Goal: Information Seeking & Learning: Check status

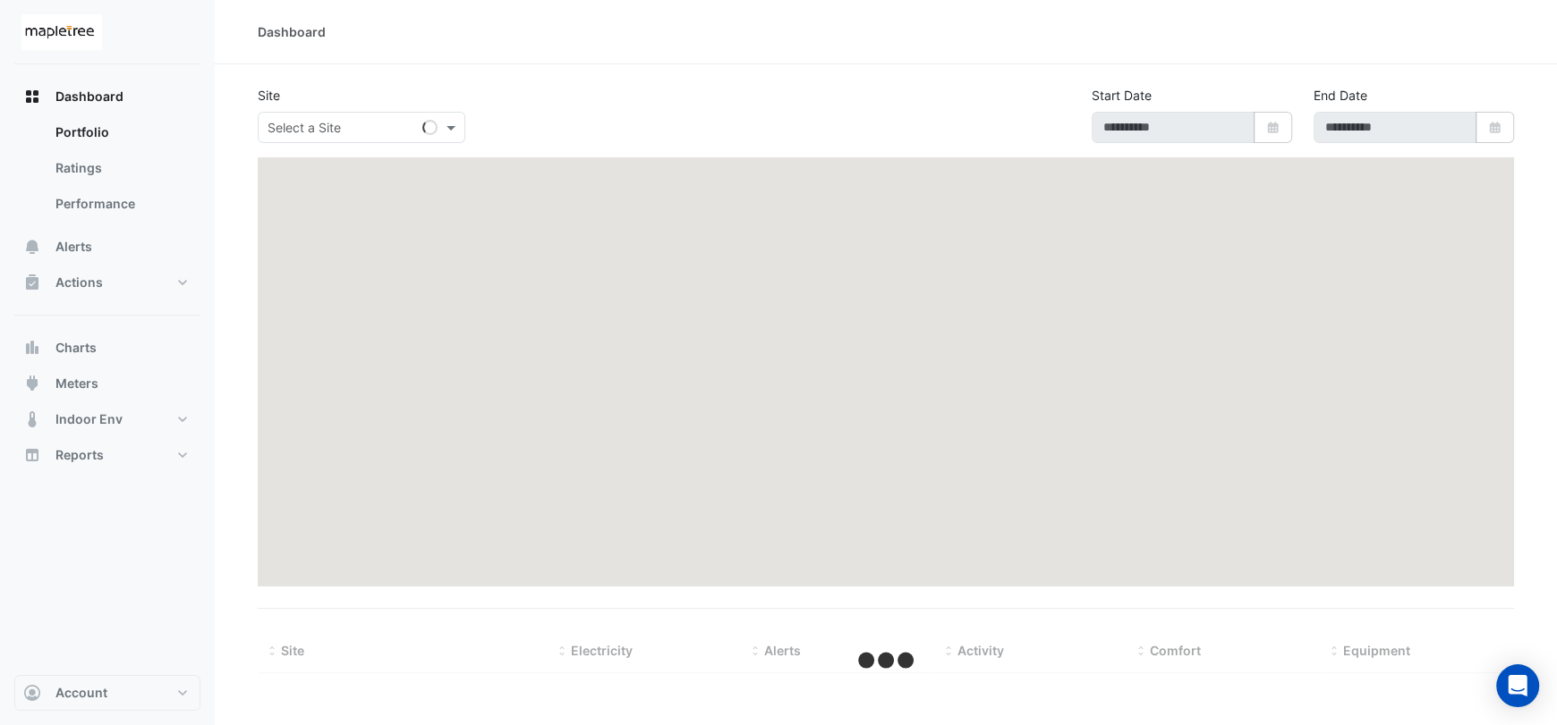
type input "**********"
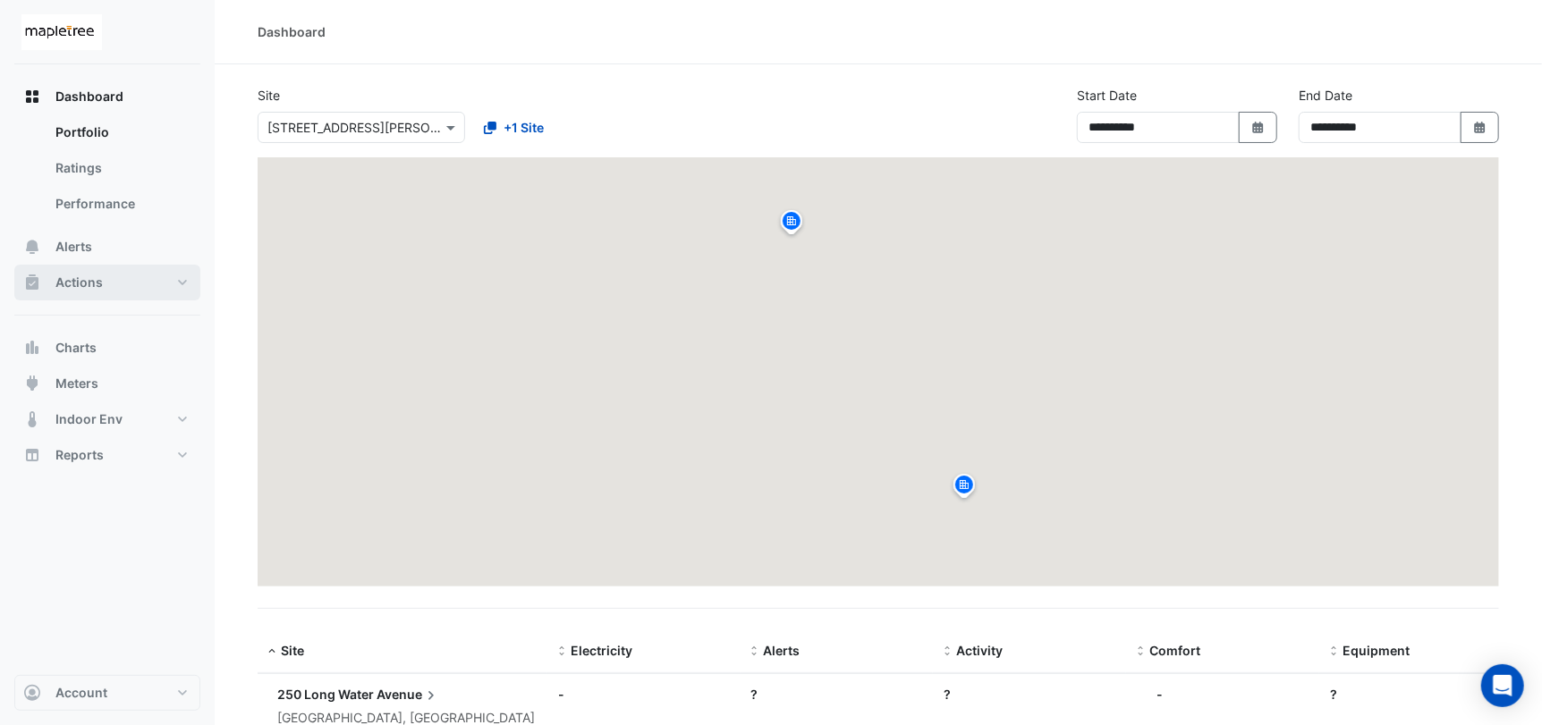
click at [97, 285] on span "Actions" at bounding box center [78, 283] width 47 height 18
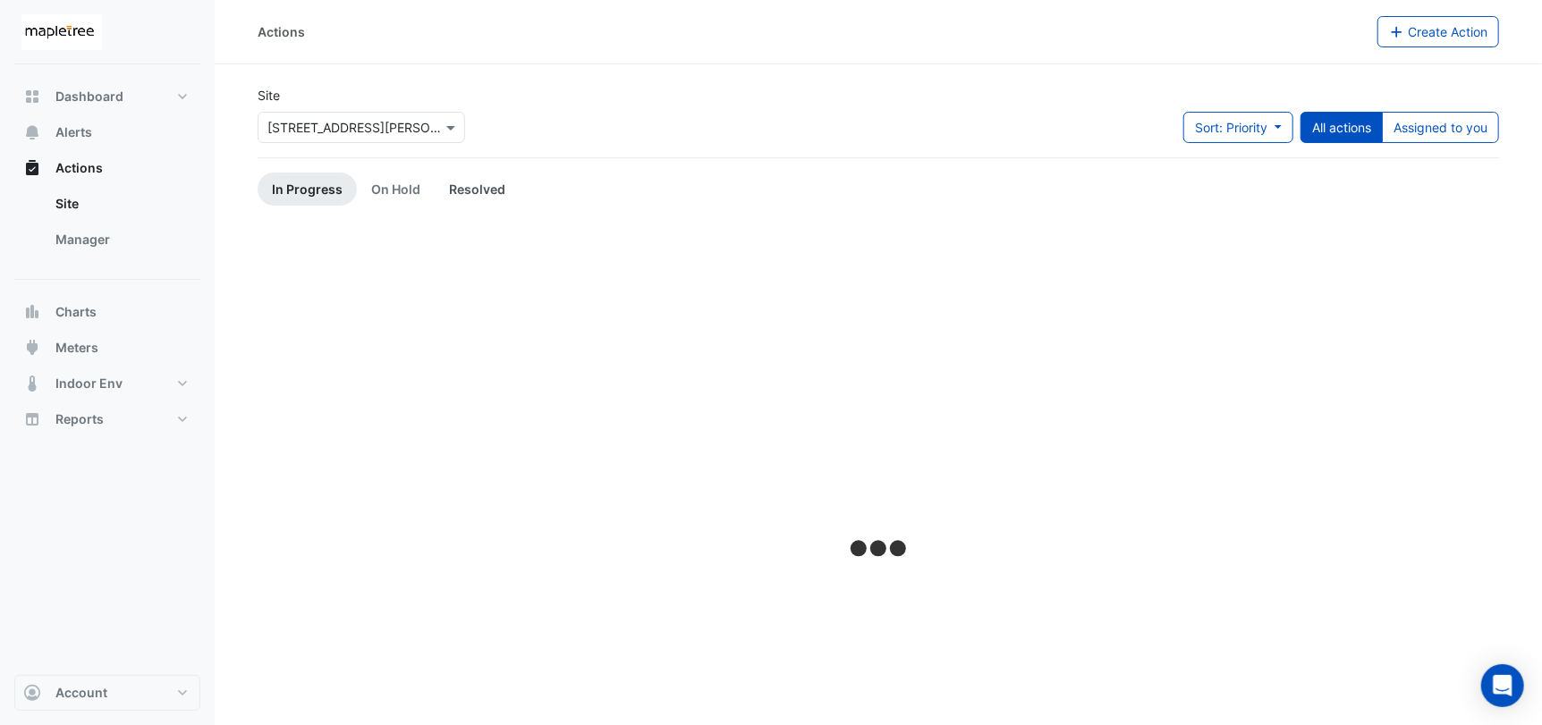
click at [473, 189] on link "Resolved" at bounding box center [477, 189] width 85 height 33
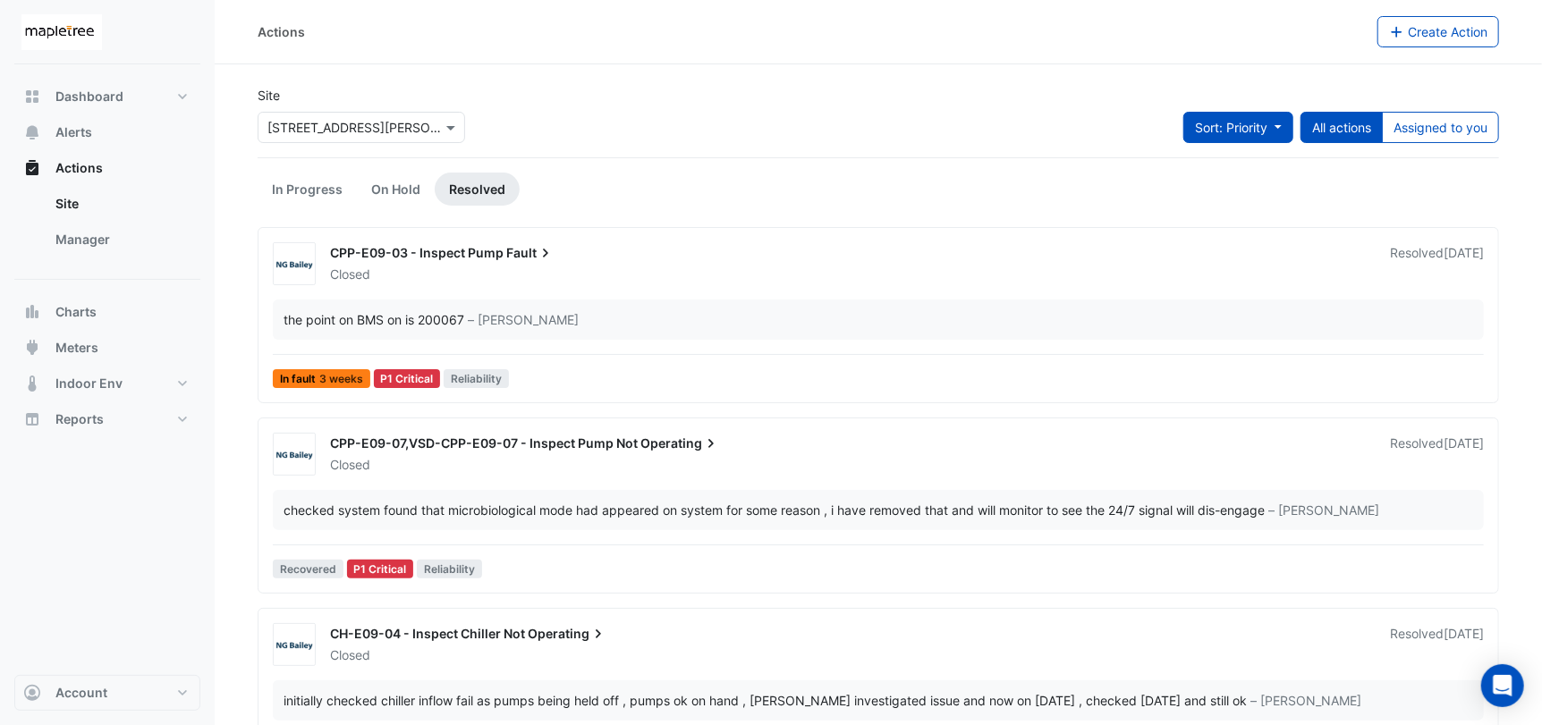
click at [1279, 122] on button "Sort: Priority" at bounding box center [1239, 127] width 110 height 31
click at [1355, 94] on div "Site × [STREET_ADDRESS][PERSON_NAME] Sort: Priority All actions Assigned to you" at bounding box center [878, 122] width 1263 height 72
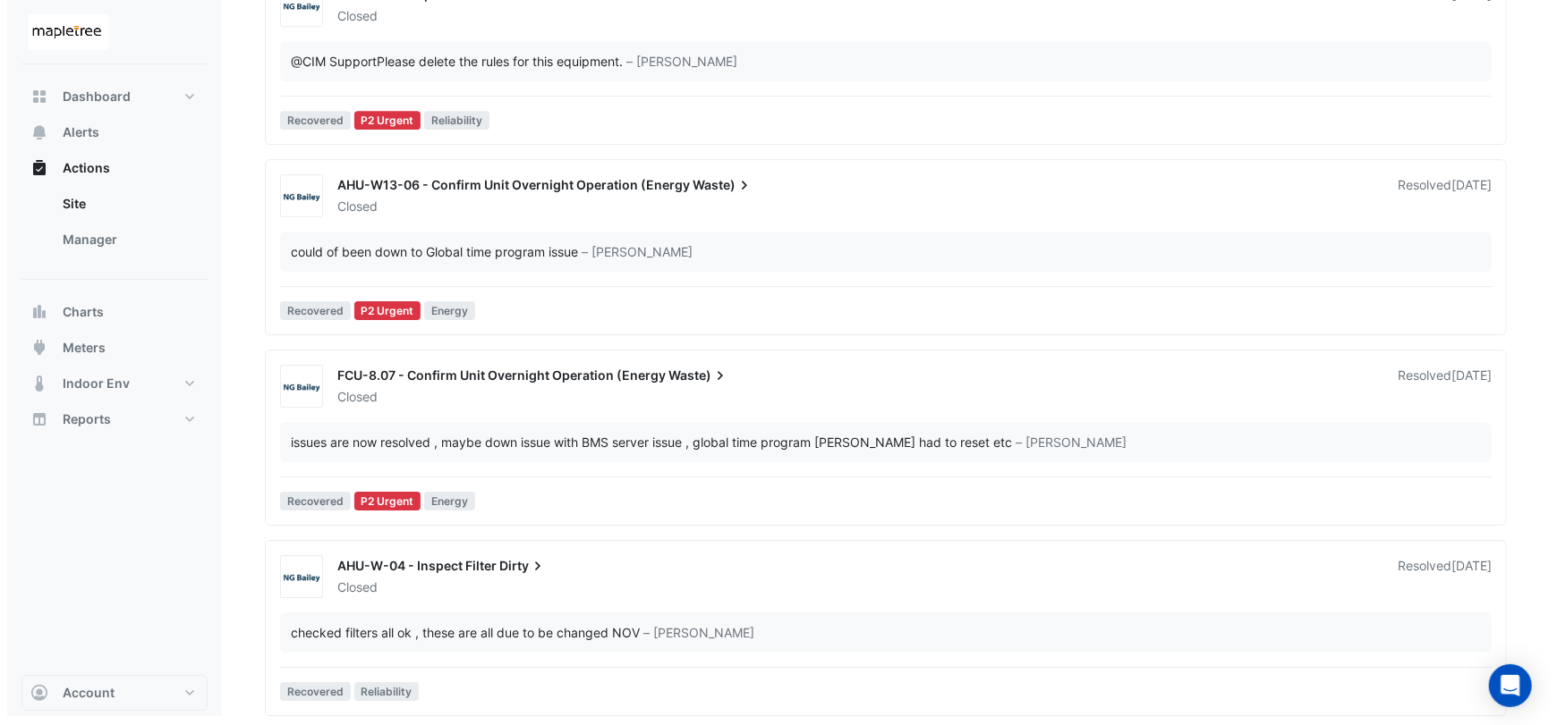
scroll to position [3343, 0]
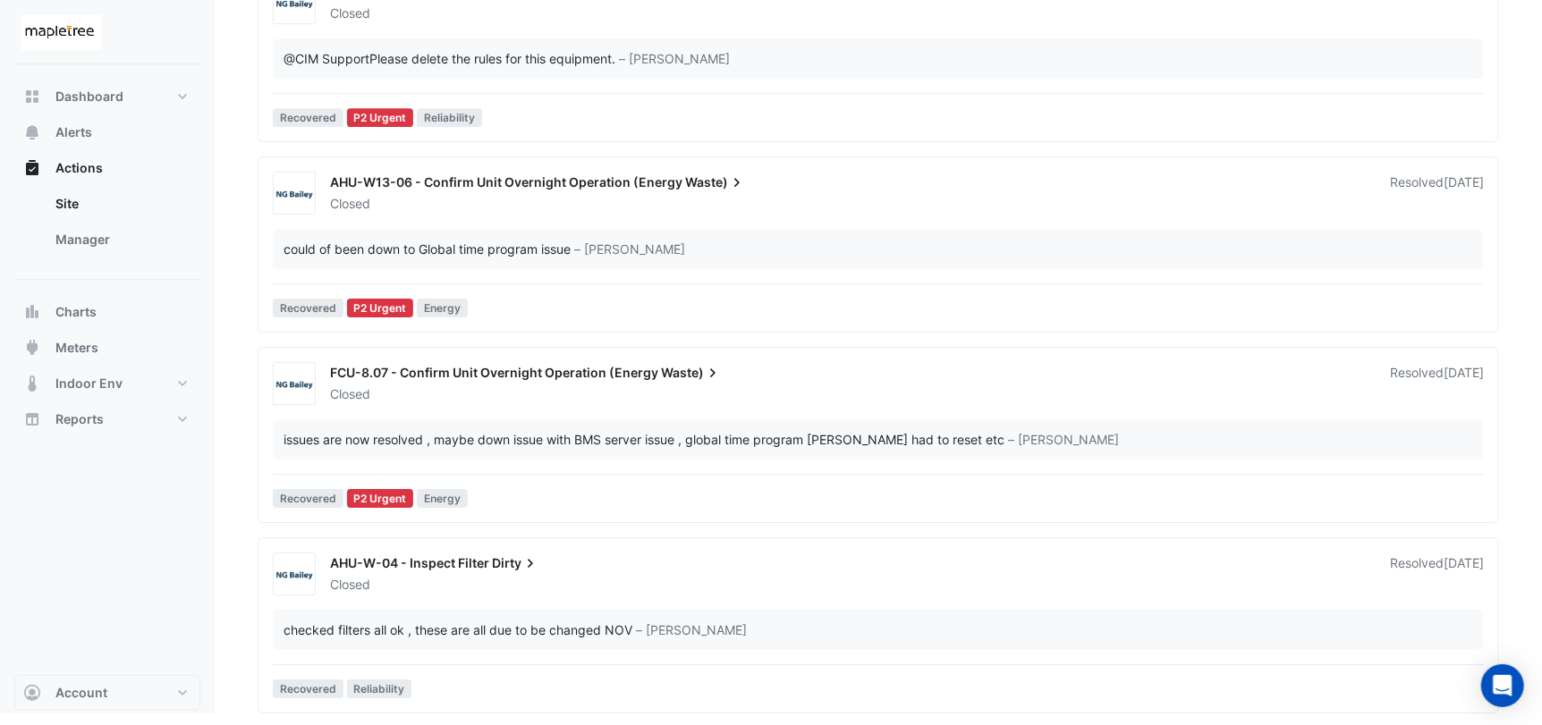
click at [1379, 568] on div "Resolved [DATE]" at bounding box center [1436, 574] width 115 height 39
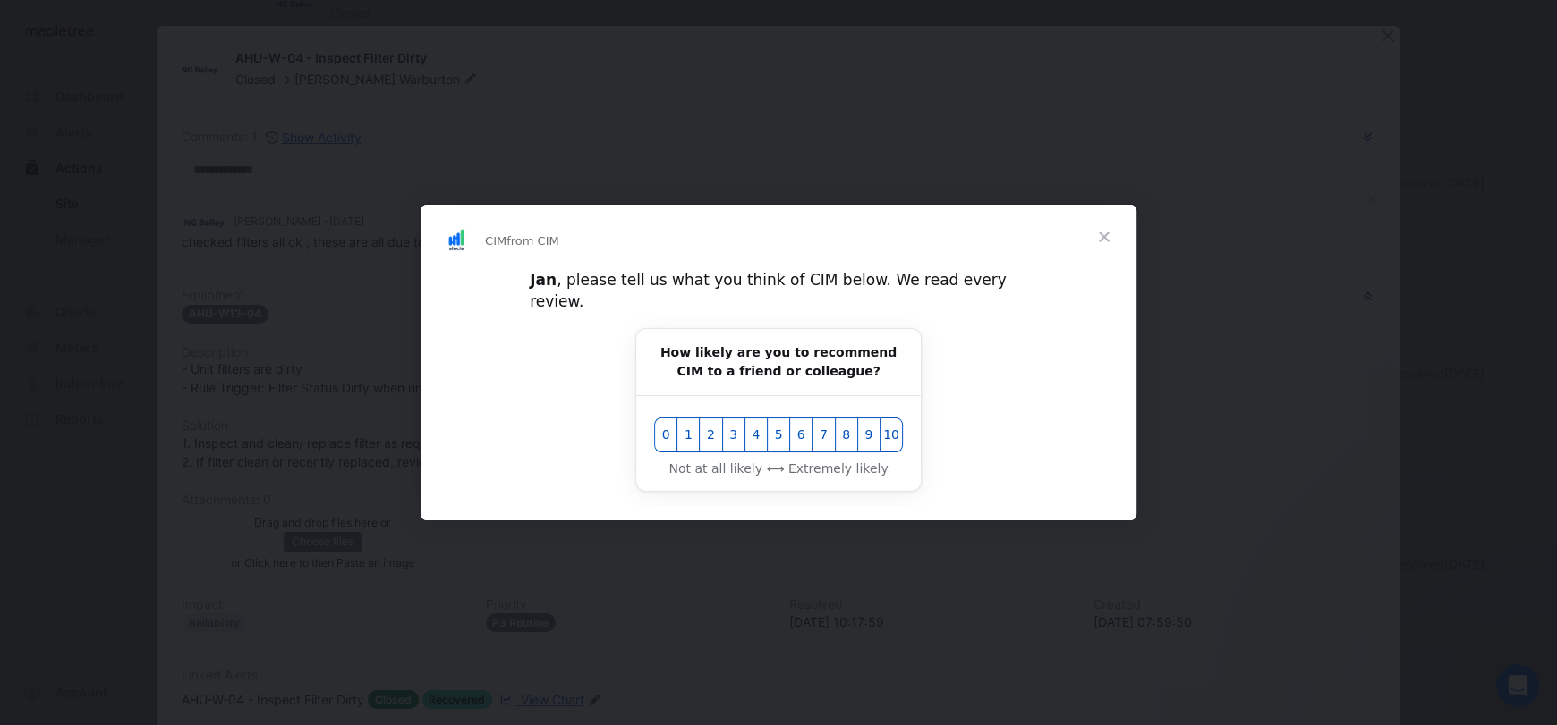
click at [1105, 247] on span "Close" at bounding box center [1104, 237] width 64 height 64
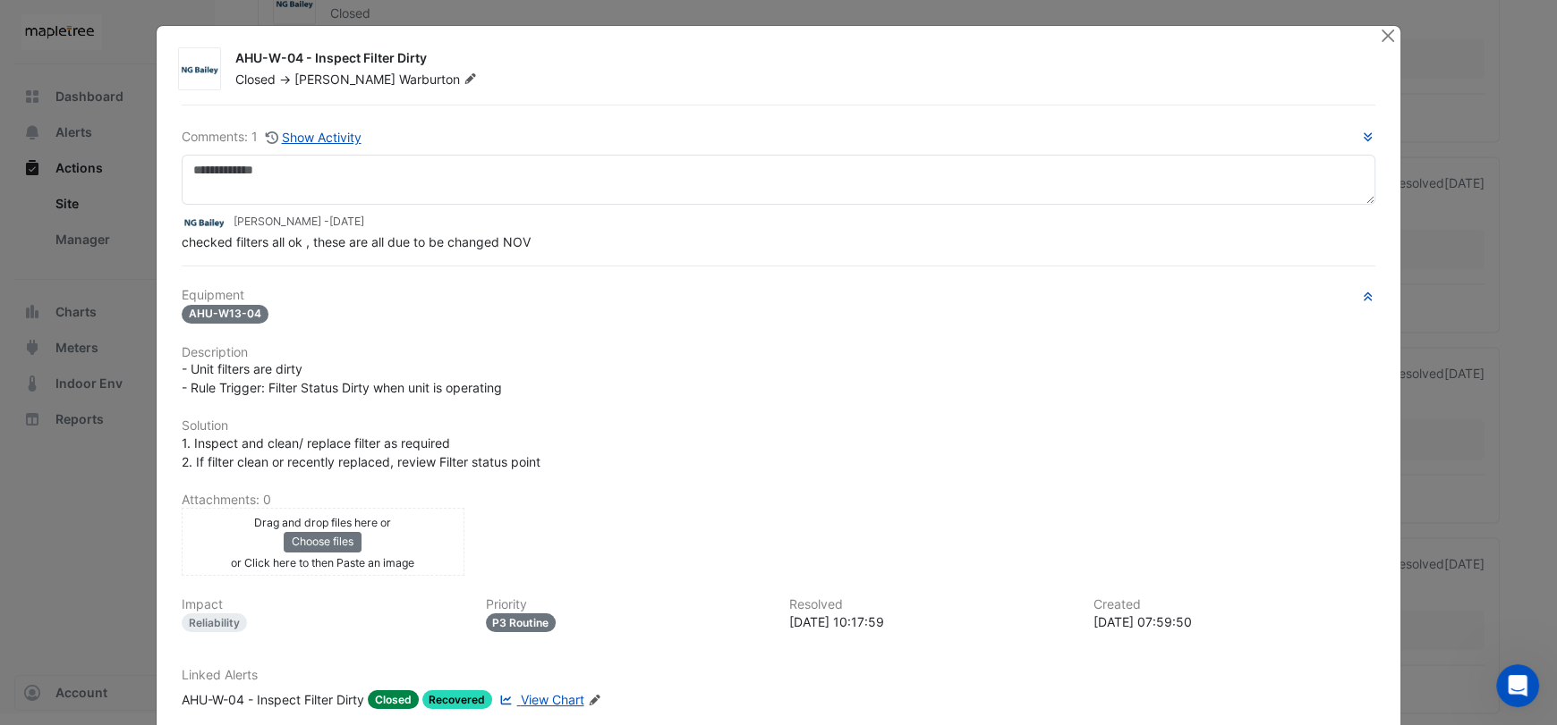
drag, startPoint x: 269, startPoint y: 218, endPoint x: 397, endPoint y: 225, distance: 128.1
click at [397, 225] on div "Roy Warburton - 3 weeks ago" at bounding box center [778, 222] width 1193 height 21
click at [972, 263] on div "Comments: 1 Show Activity Roy Warburton - 3 weeks ago checked filters all ok , …" at bounding box center [778, 449] width 1215 height 688
click at [1387, 34] on button "Close" at bounding box center [1387, 35] width 19 height 19
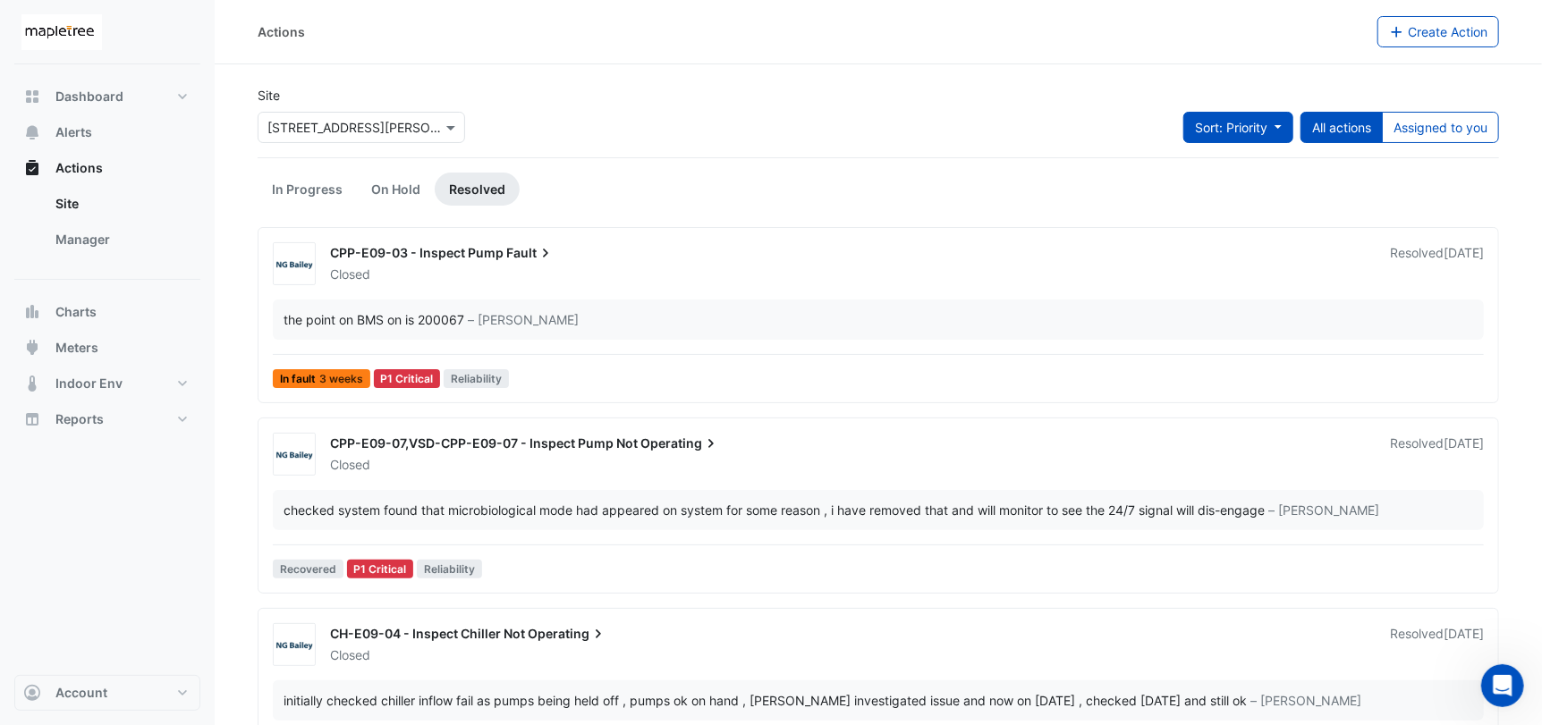
click at [1276, 124] on button "Sort: Priority" at bounding box center [1239, 127] width 110 height 31
click at [1228, 193] on li "Updated" at bounding box center [1219, 192] width 141 height 26
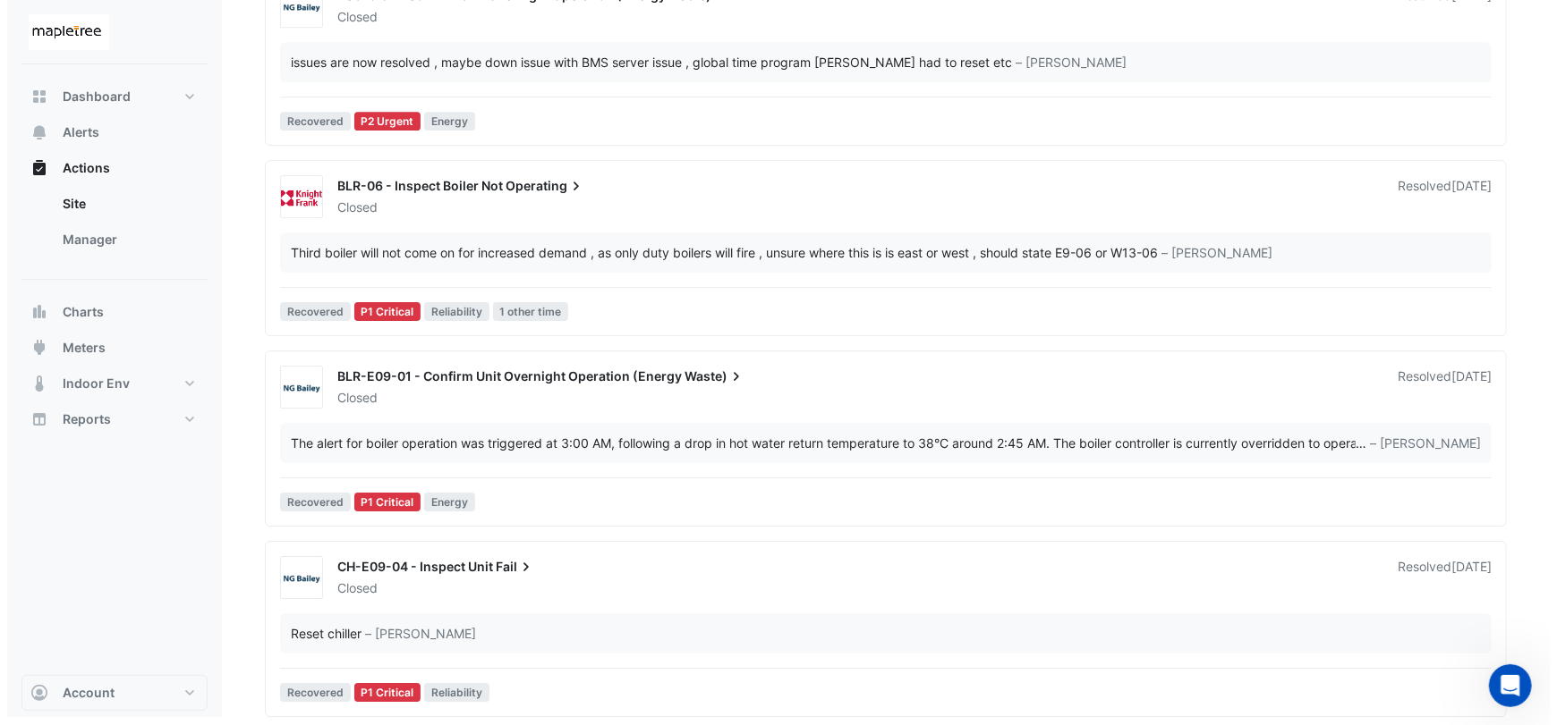
scroll to position [3343, 0]
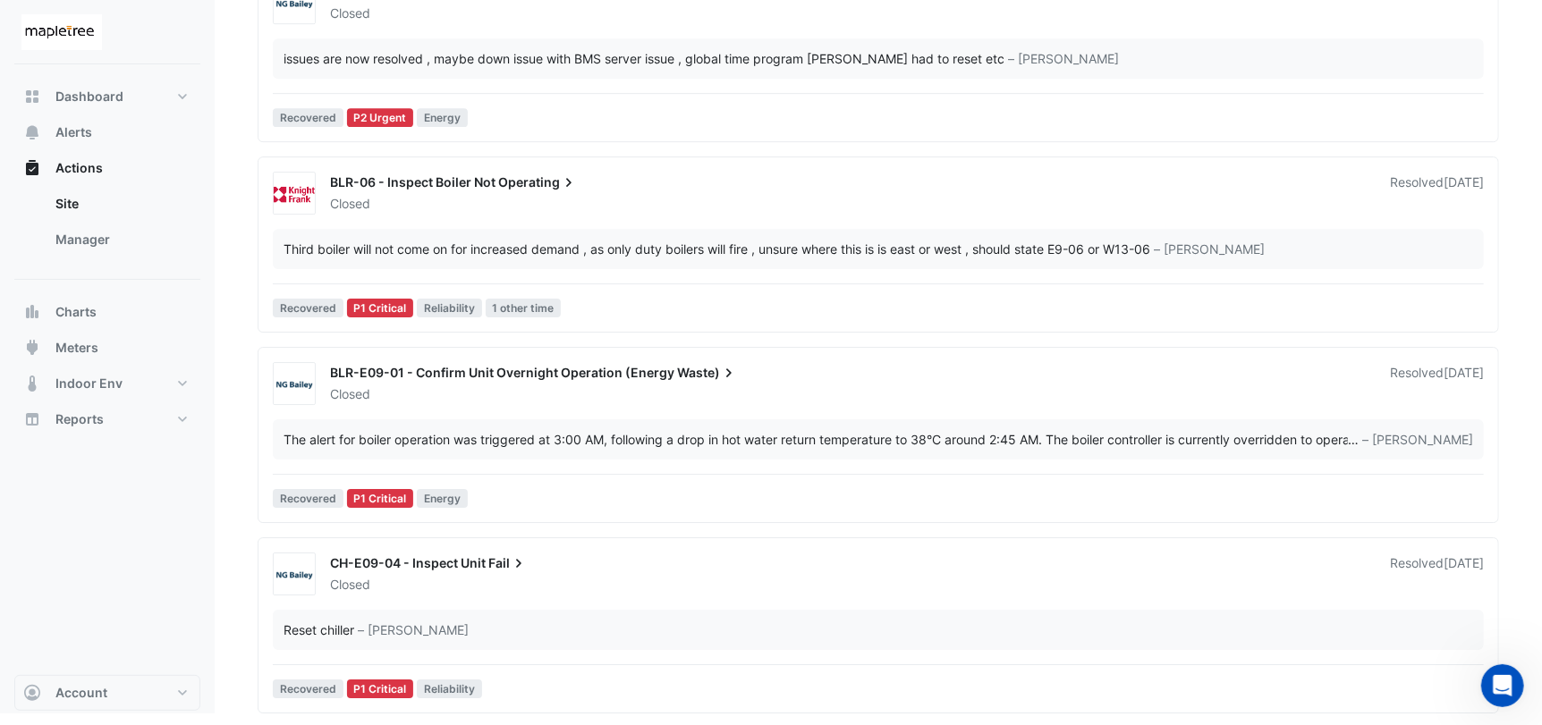
click at [1370, 639] on div "Reset chiller – Jeff Martin" at bounding box center [878, 630] width 1211 height 40
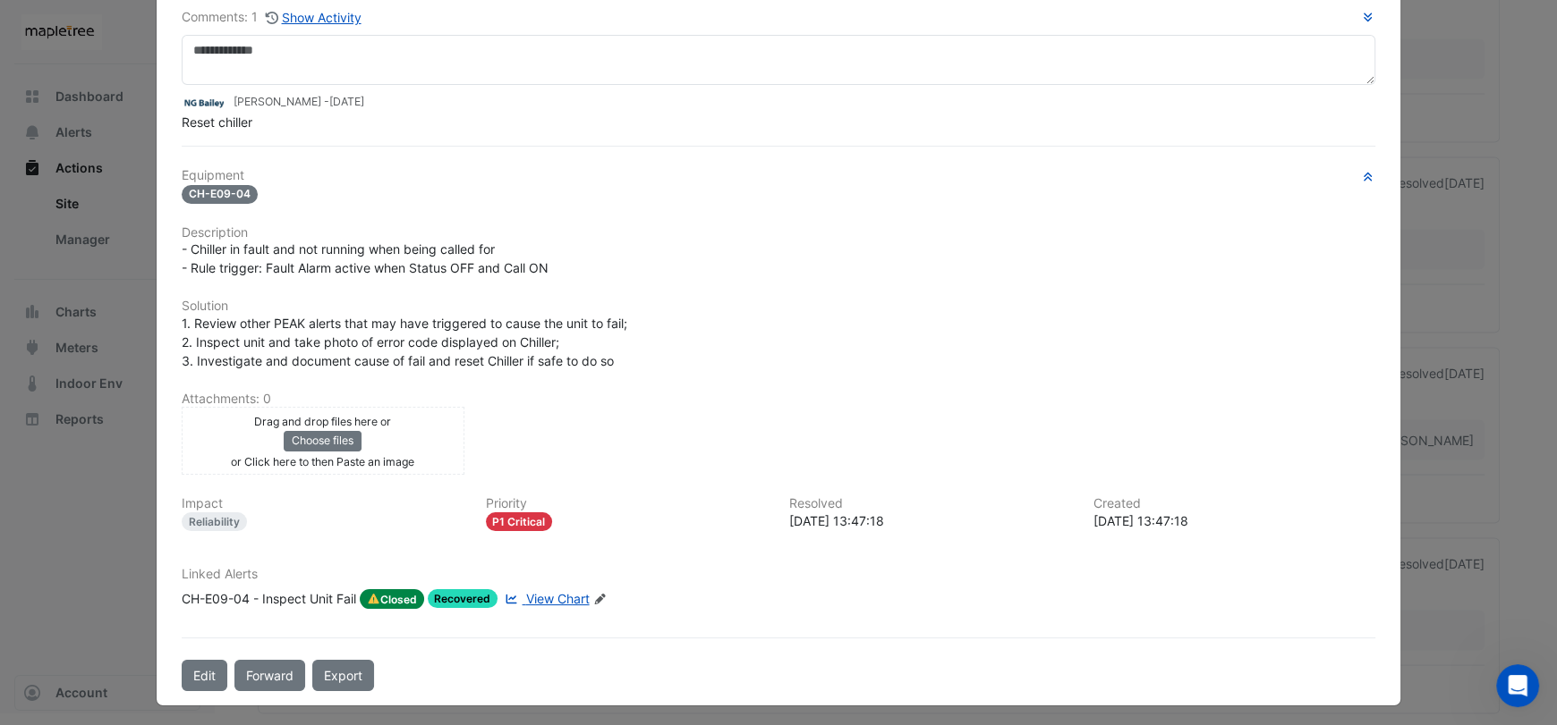
scroll to position [122, 0]
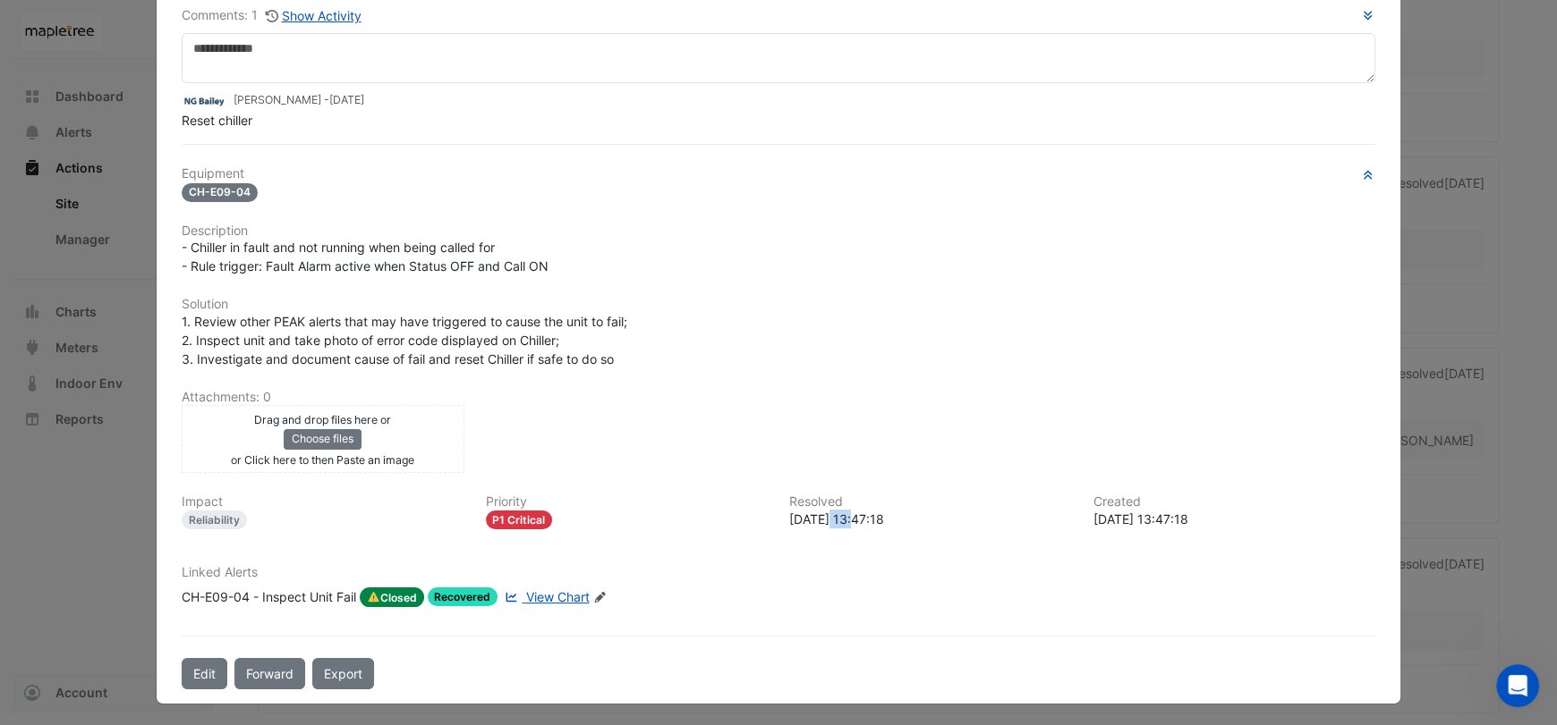
drag, startPoint x: 853, startPoint y: 516, endPoint x: 827, endPoint y: 519, distance: 26.1
click at [827, 519] on div "2025-09-09 13:47:18" at bounding box center [930, 519] width 283 height 19
click at [1465, 215] on ngb-modal-window "CH-E09-04 - Inspect Unit Fail Closed -> Jeff Martin Comments: 1 Show Activity" at bounding box center [778, 362] width 1557 height 725
click at [1361, 13] on icon "button" at bounding box center [1367, 15] width 13 height 11
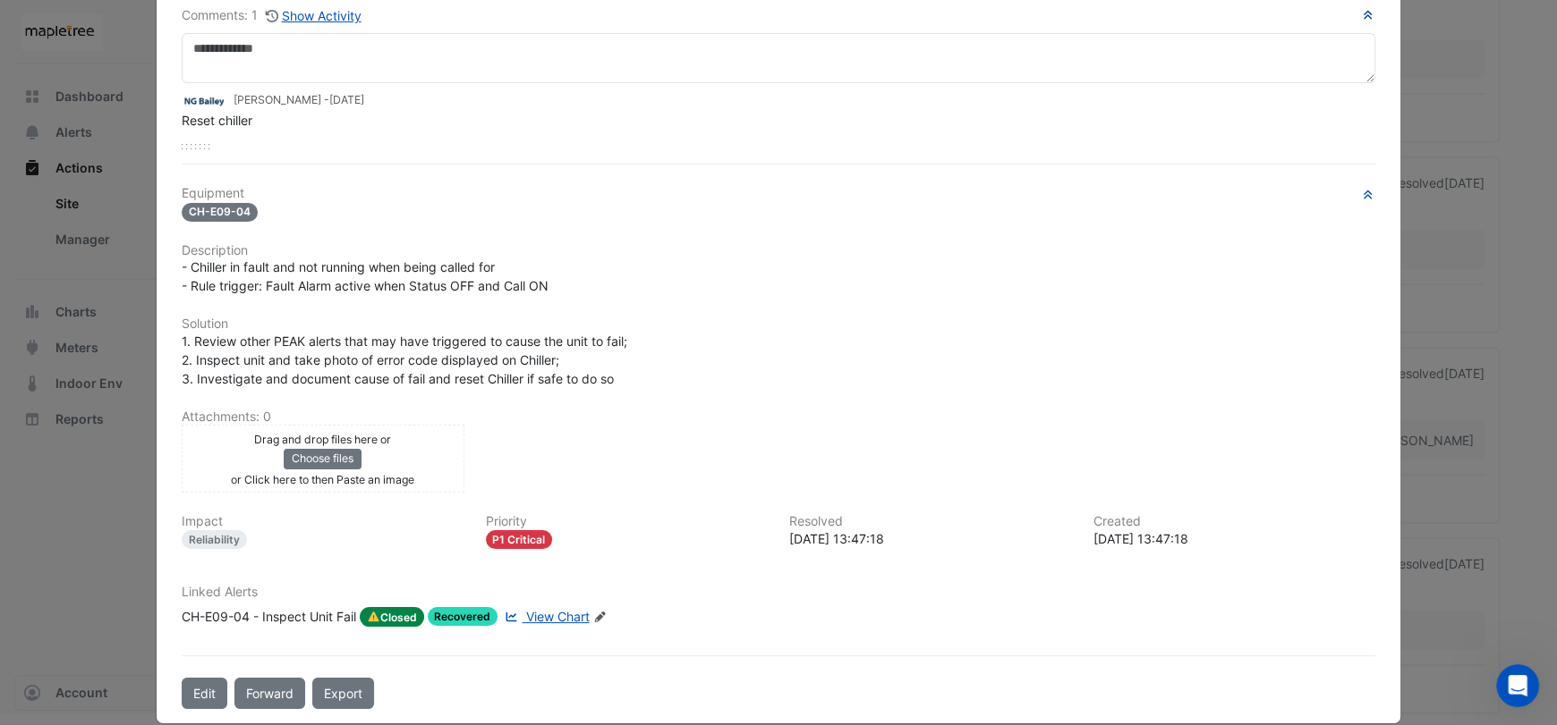
click at [1482, 120] on ngb-modal-window "CH-E09-04 - Inspect Unit Fail Closed -> Jeff Martin Comments: 1 Show Activity" at bounding box center [778, 362] width 1557 height 725
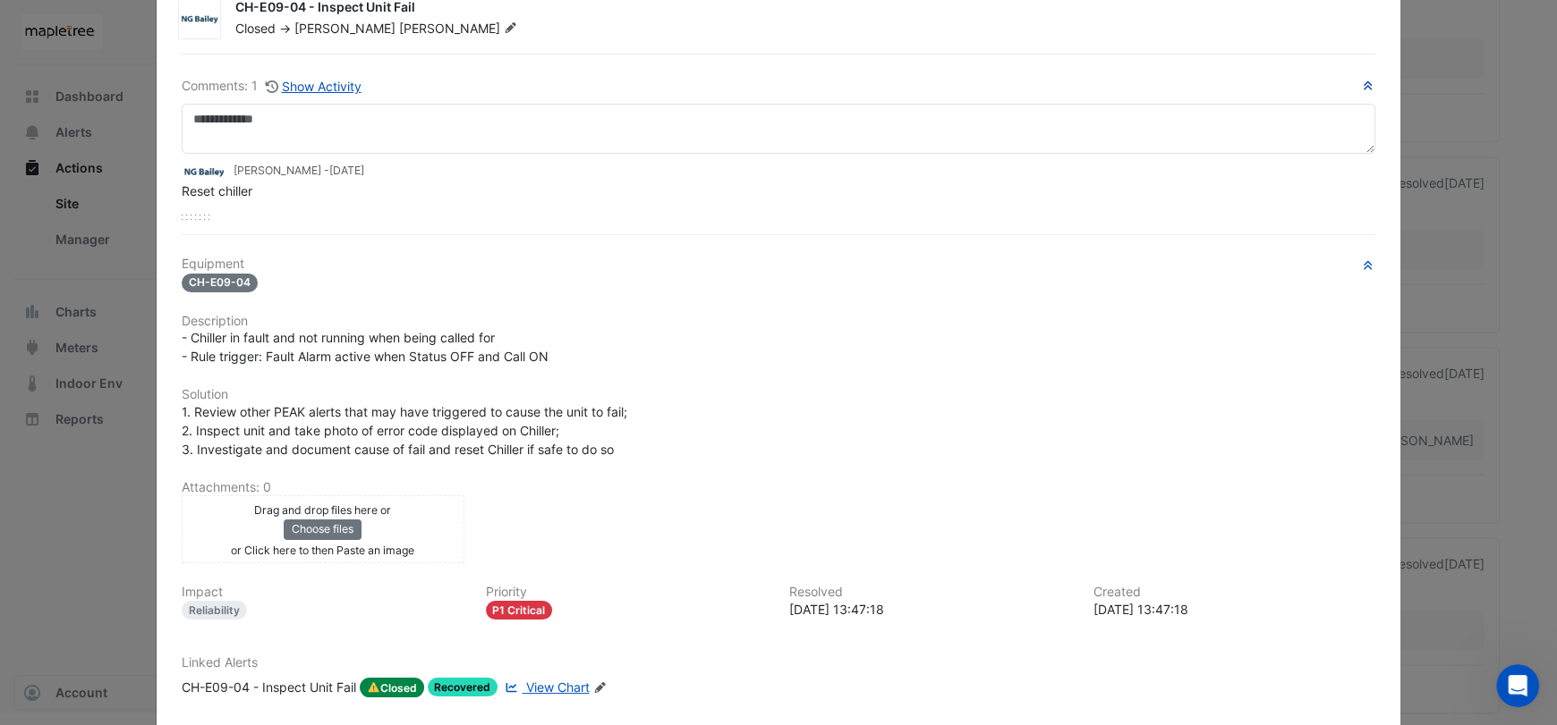
scroll to position [0, 0]
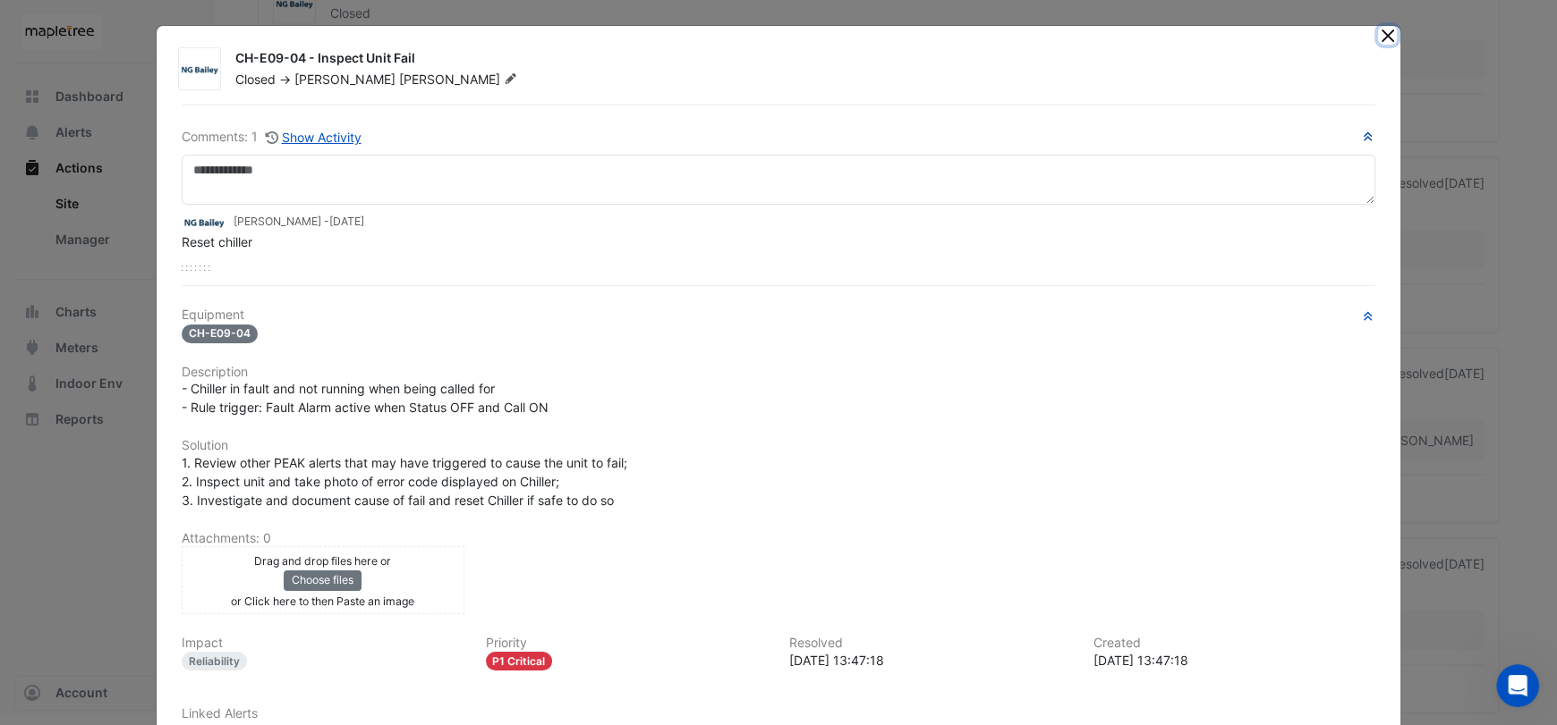
click at [1379, 40] on button "Close" at bounding box center [1387, 35] width 19 height 19
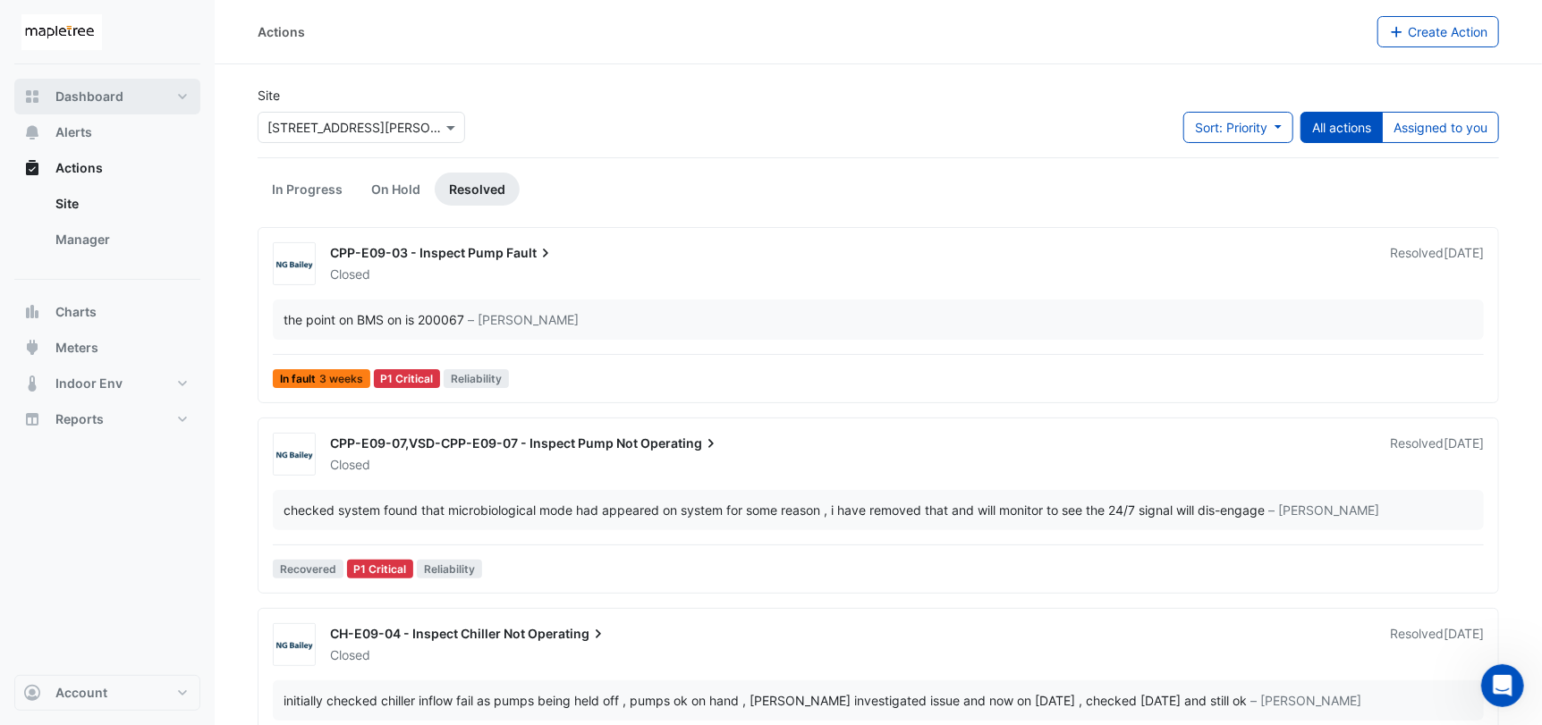
click at [96, 98] on span "Dashboard" at bounding box center [89, 97] width 68 height 18
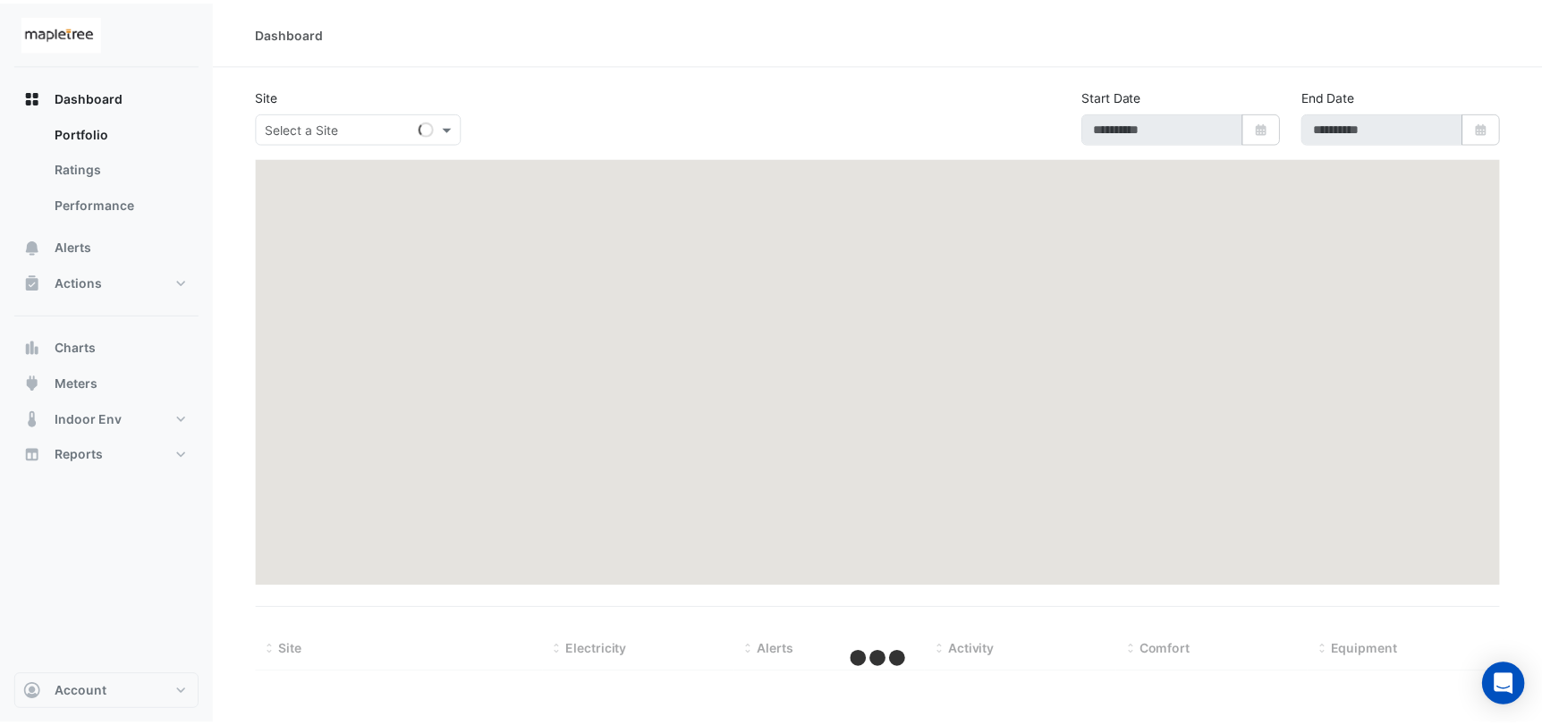
type input "**********"
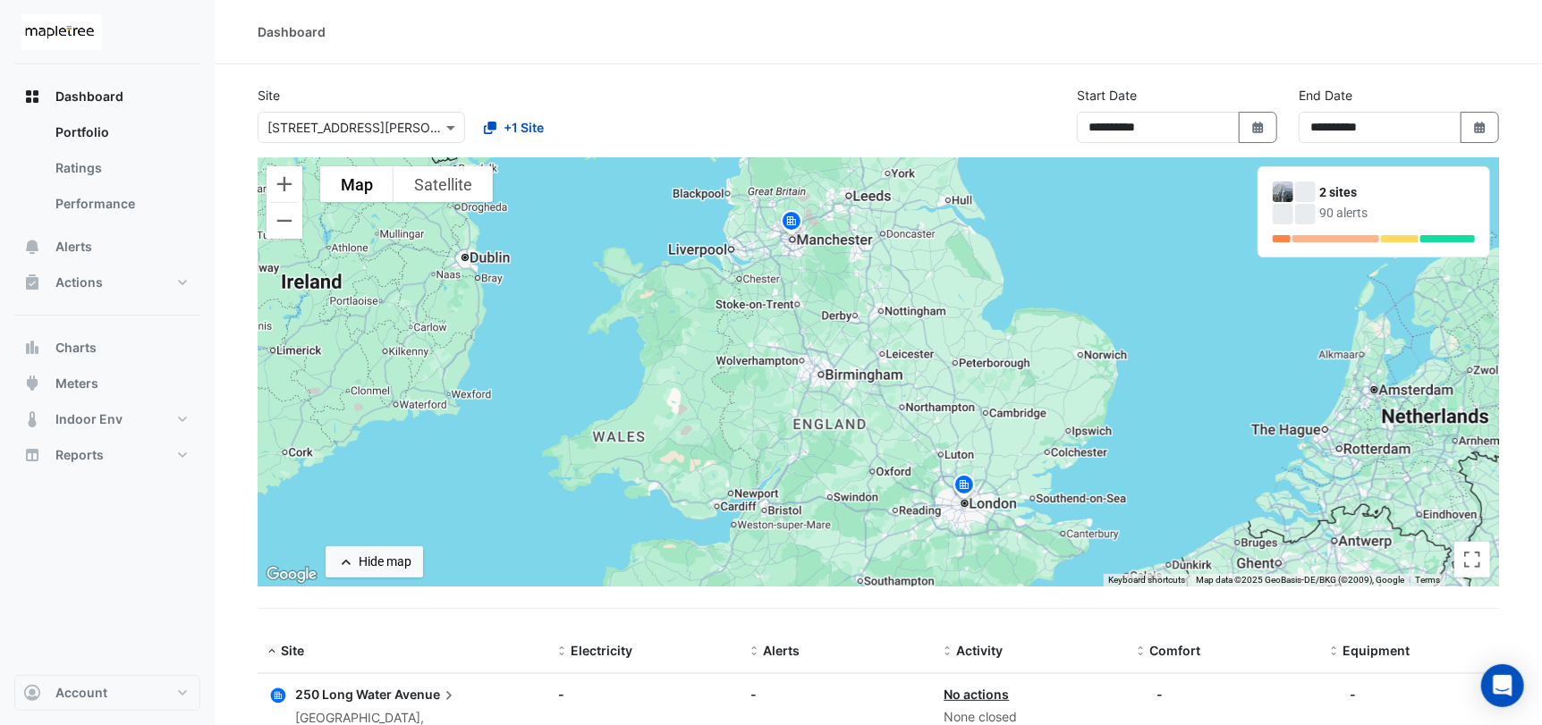
click at [787, 220] on img at bounding box center [791, 223] width 29 height 31
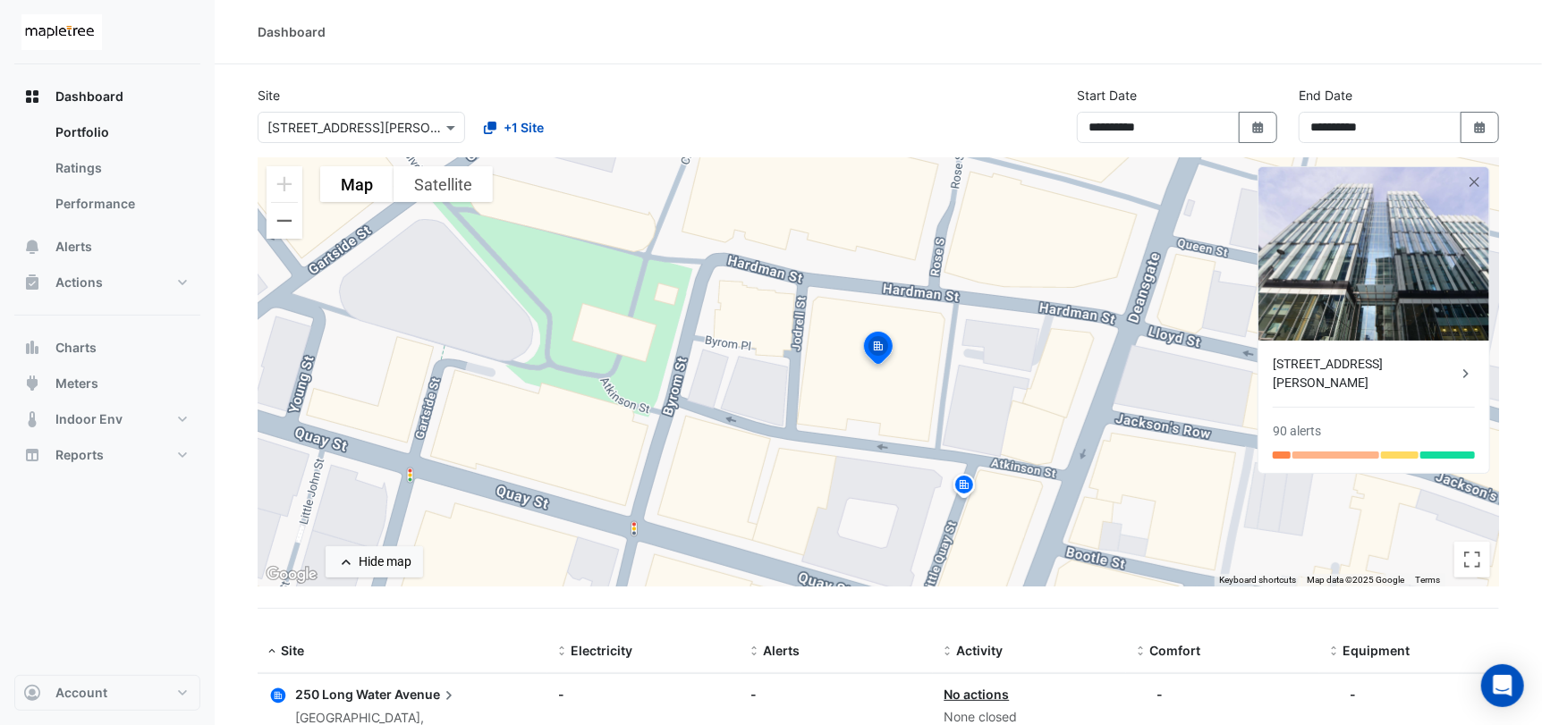
click at [1331, 363] on div "[STREET_ADDRESS][PERSON_NAME]" at bounding box center [1365, 374] width 184 height 38
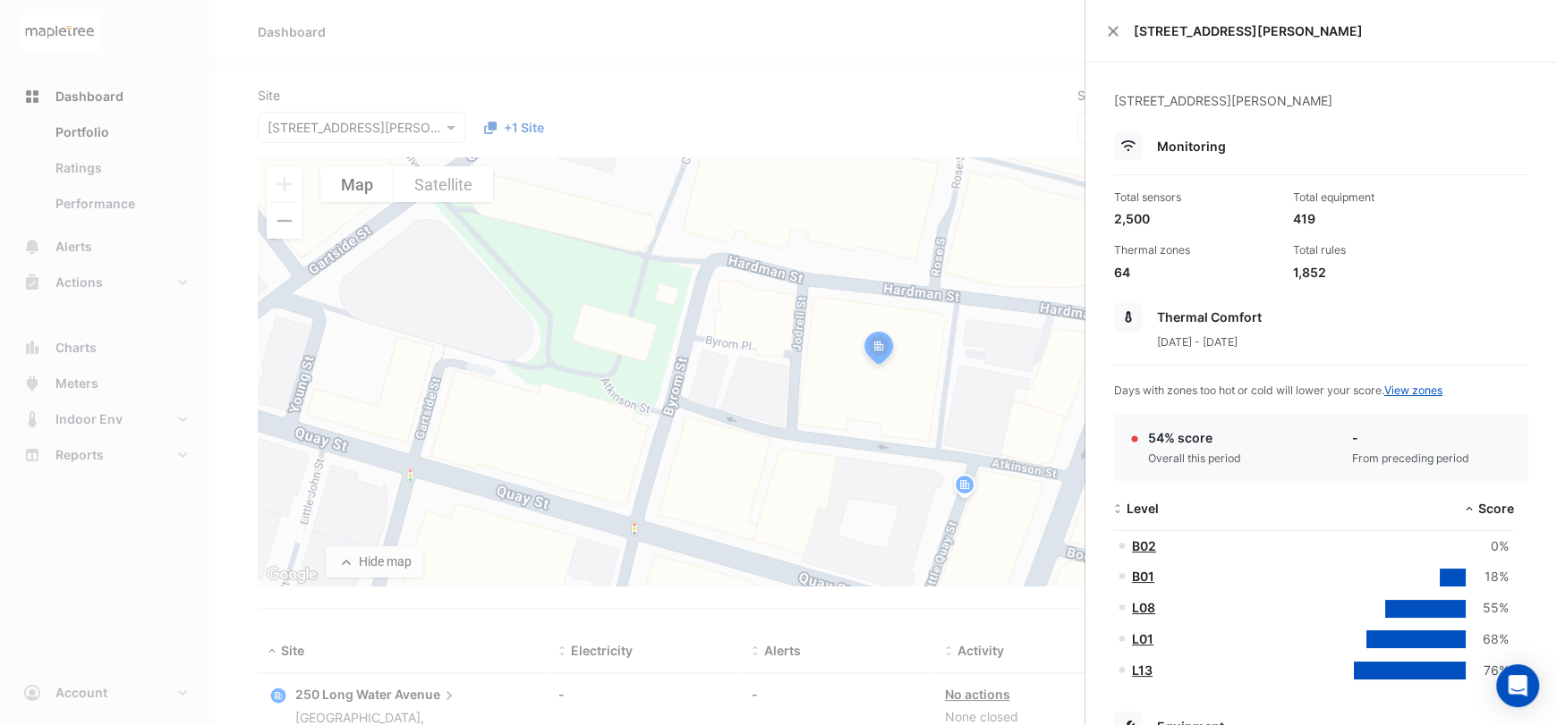
click at [415, 61] on ngb-offcanvas-backdrop at bounding box center [778, 362] width 1557 height 725
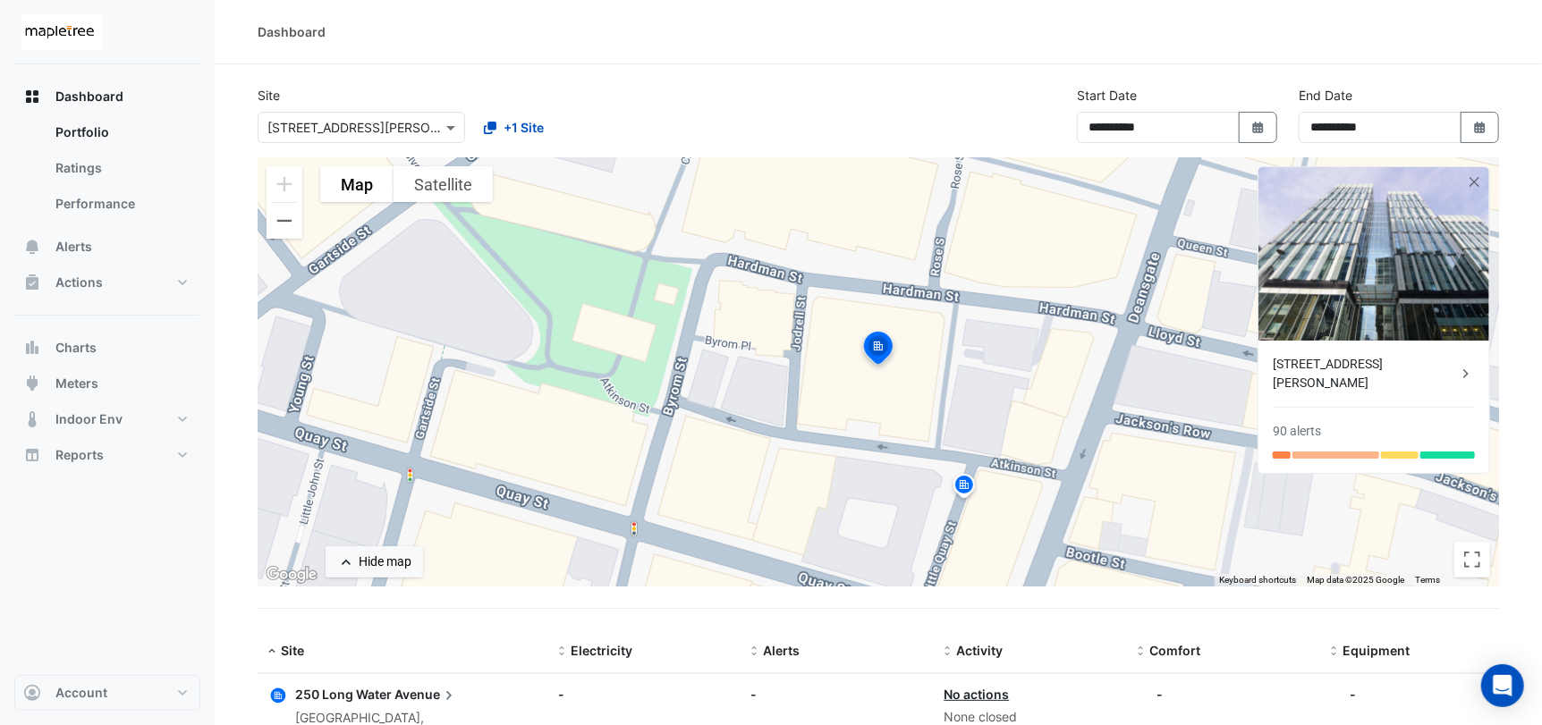
click at [247, 127] on div "Site × [STREET_ADDRESS][PERSON_NAME] +1 Site" at bounding box center [469, 114] width 444 height 57
click at [318, 132] on input "text" at bounding box center [343, 128] width 152 height 19
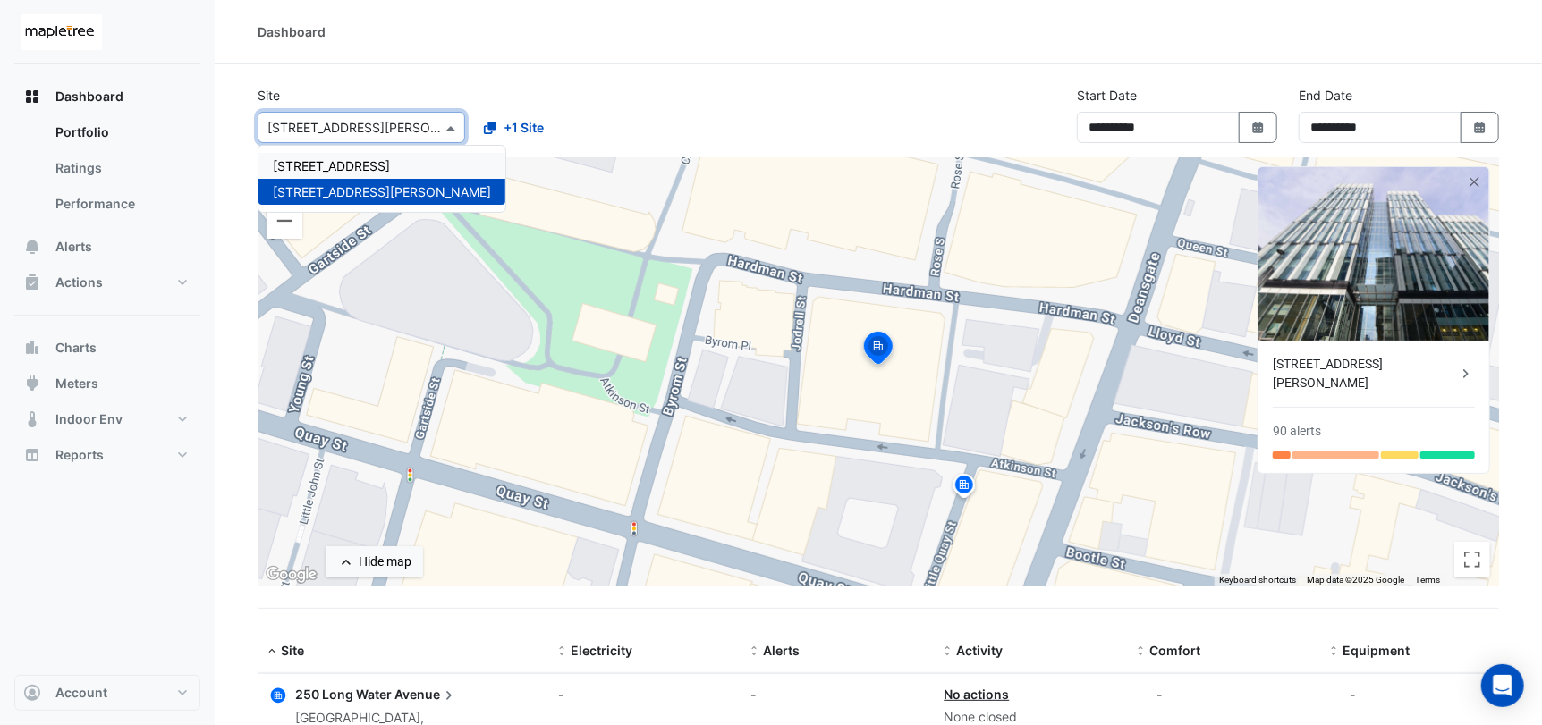
click at [326, 165] on span "[STREET_ADDRESS]" at bounding box center [331, 165] width 117 height 15
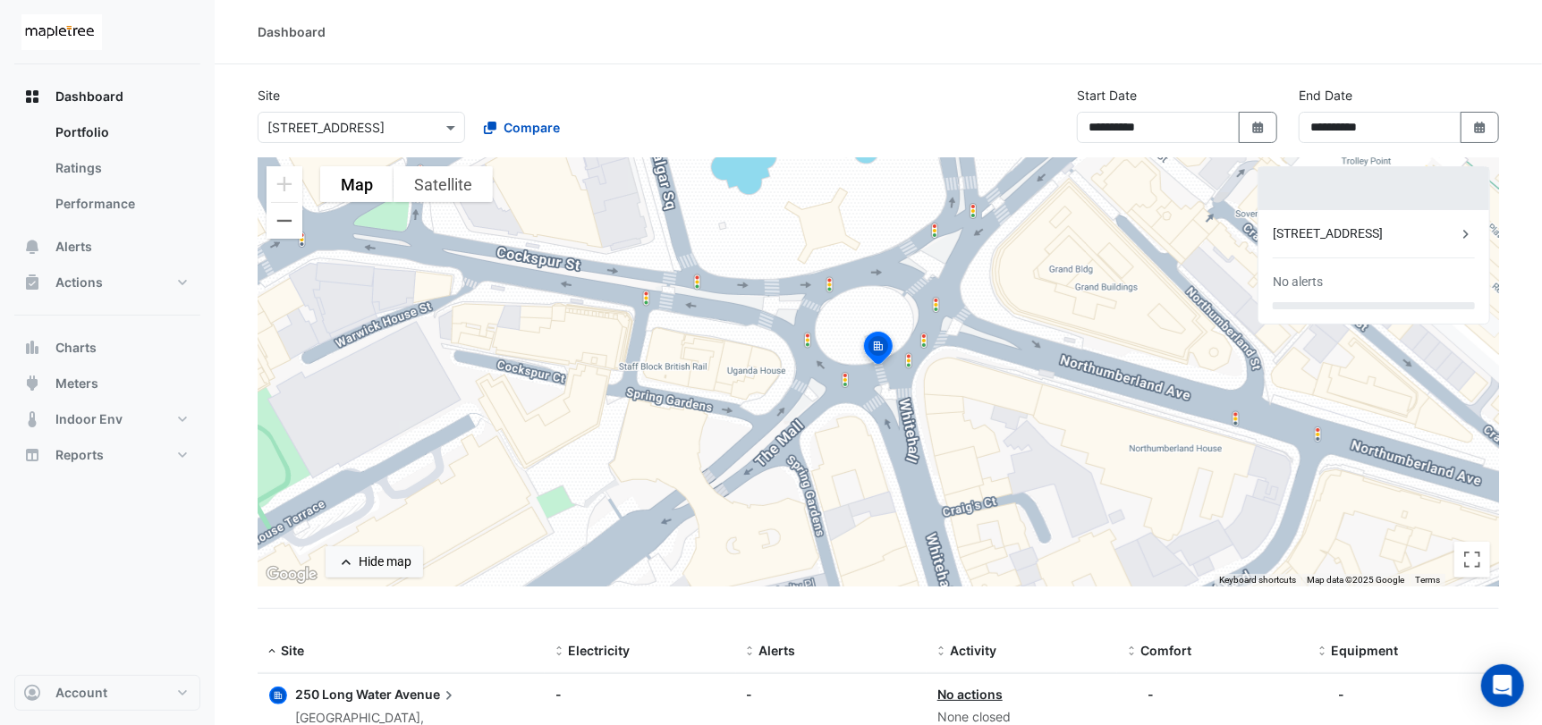
click at [1387, 243] on div "[STREET_ADDRESS] No alerts" at bounding box center [1374, 267] width 231 height 114
click at [1412, 233] on div "[STREET_ADDRESS]" at bounding box center [1365, 234] width 184 height 19
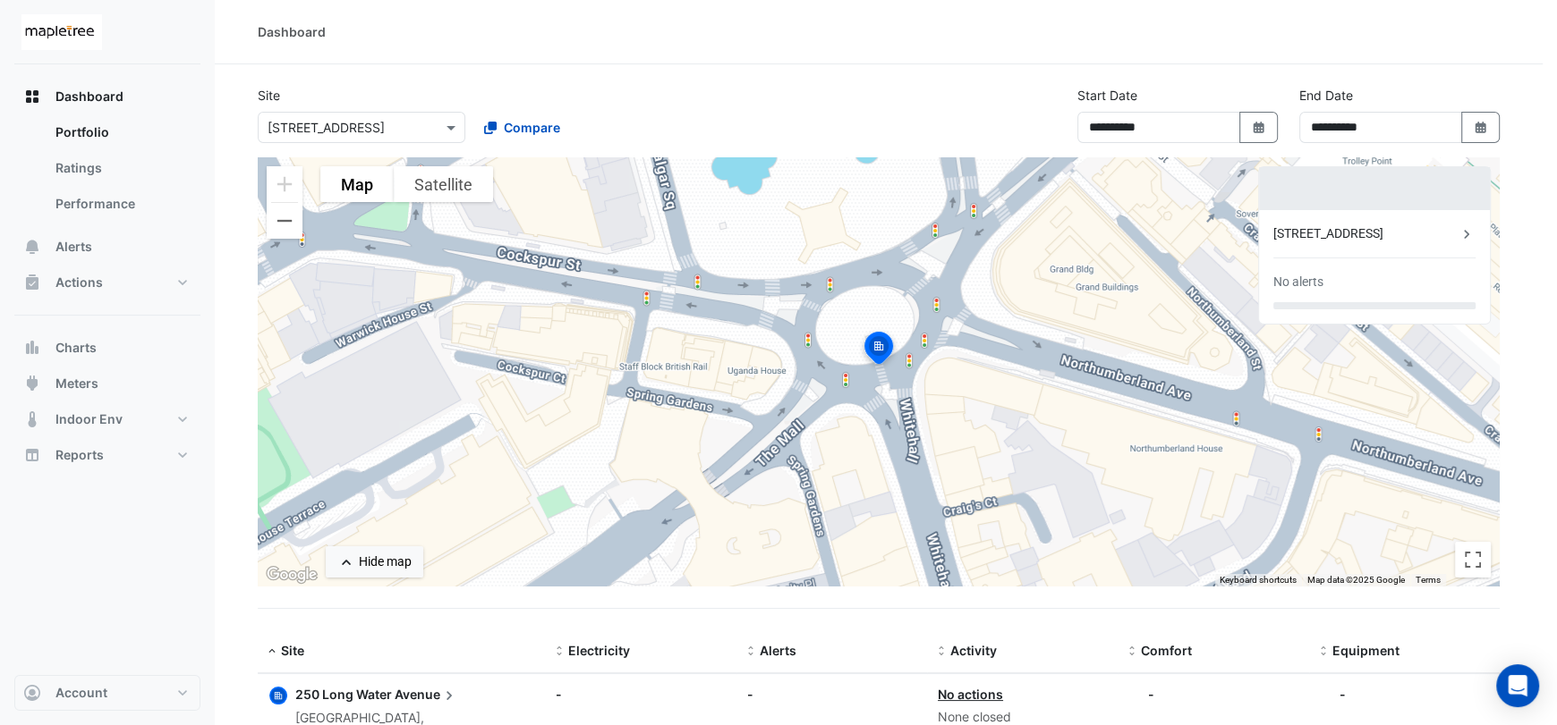
click at [326, 123] on ngb-offcanvas-backdrop at bounding box center [778, 362] width 1557 height 725
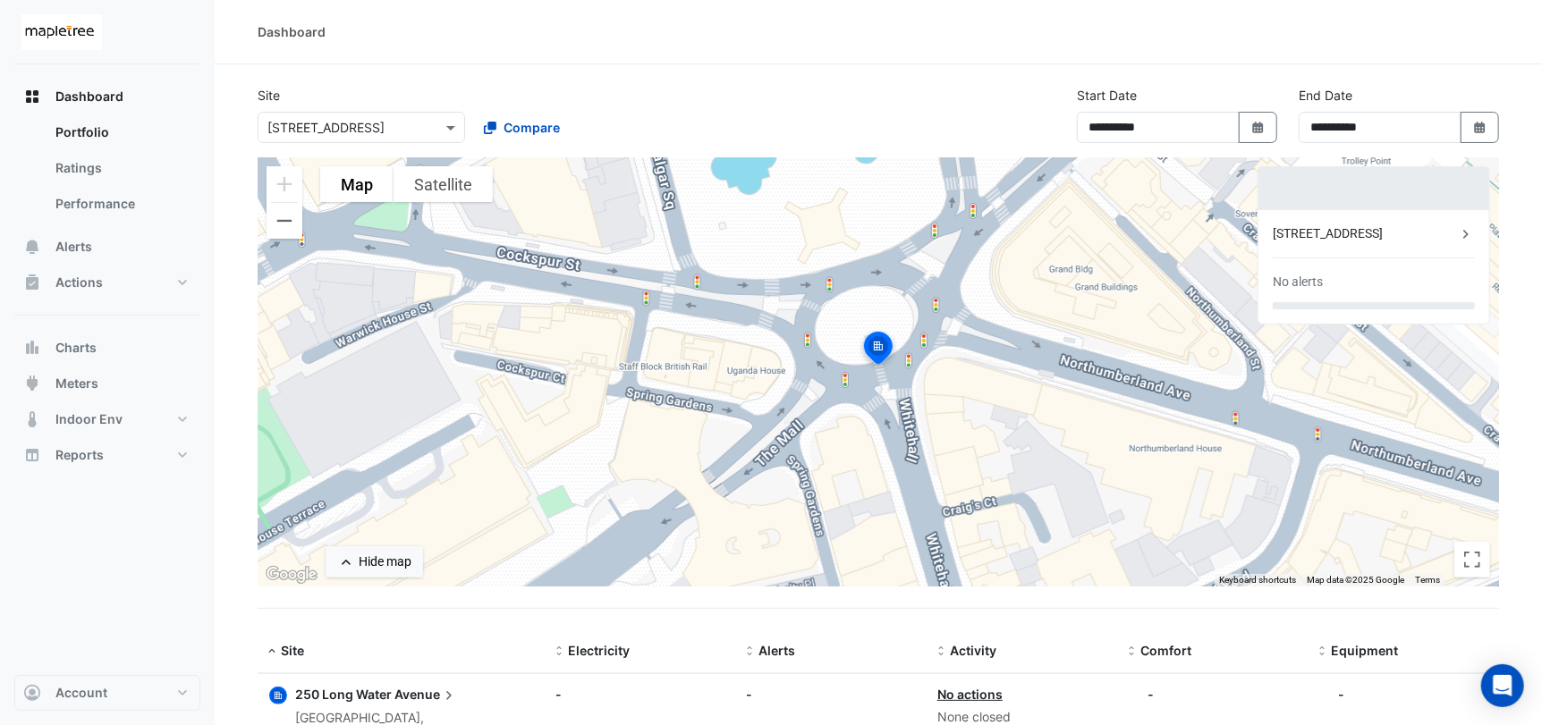
click at [344, 131] on input "text" at bounding box center [343, 128] width 152 height 19
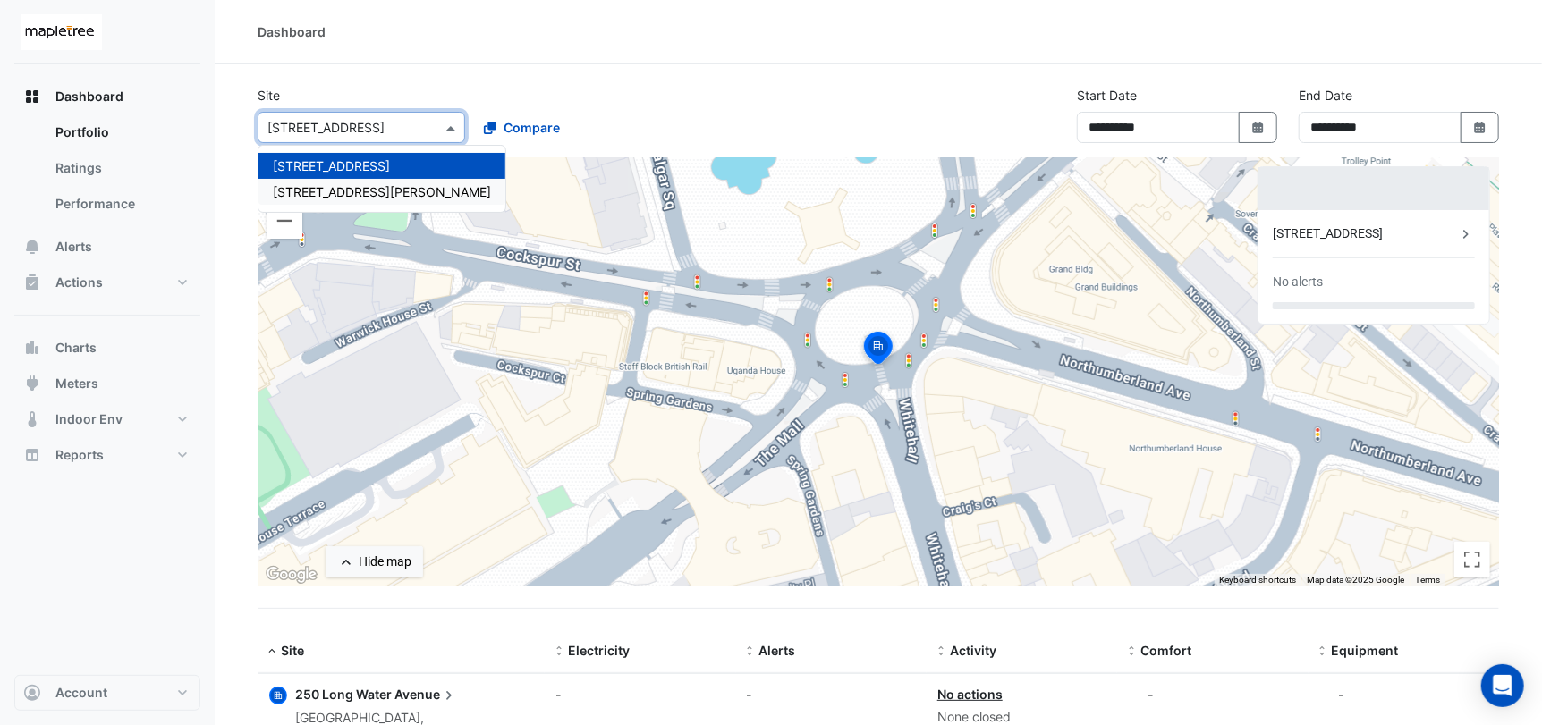
click at [349, 196] on span "[STREET_ADDRESS][PERSON_NAME]" at bounding box center [382, 191] width 218 height 15
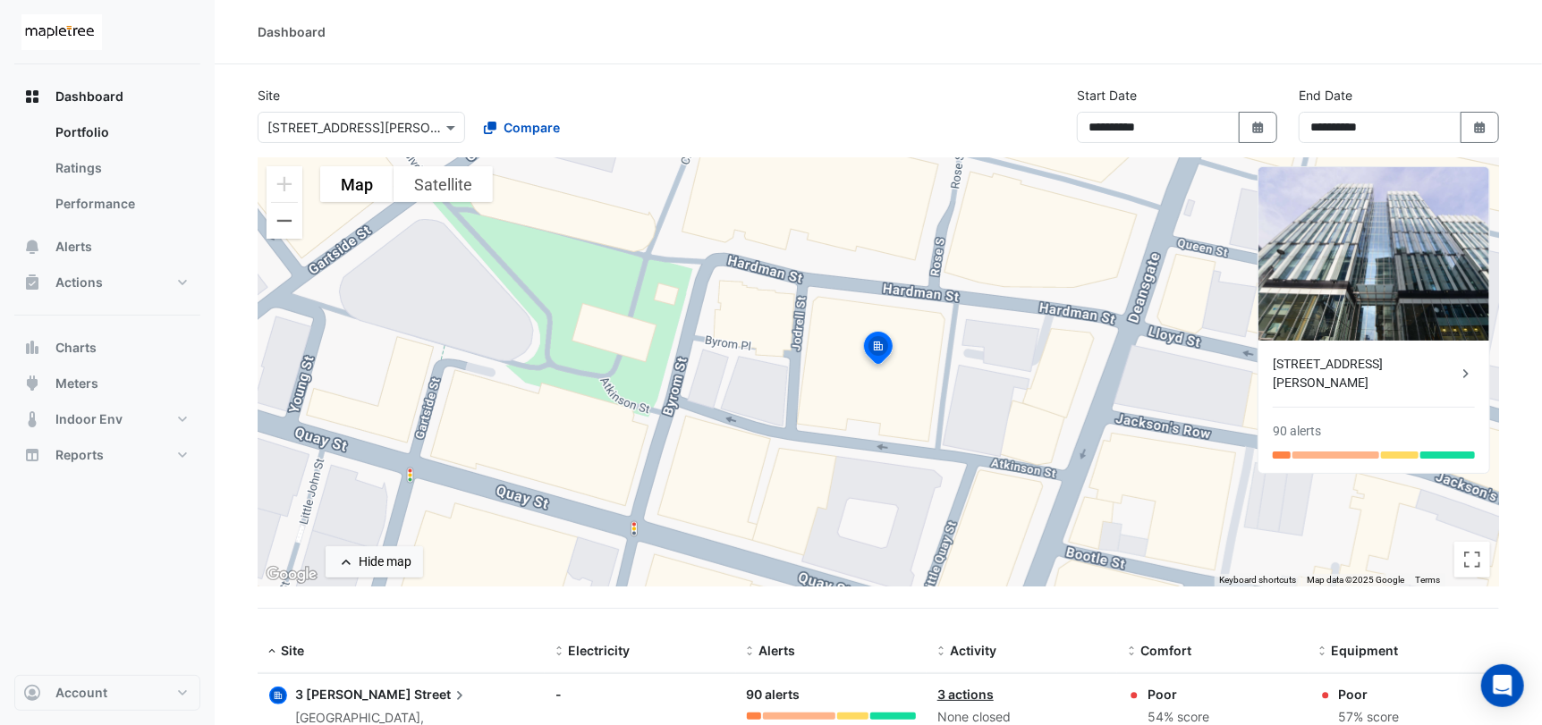
click at [1313, 361] on div "[STREET_ADDRESS][PERSON_NAME]" at bounding box center [1365, 374] width 184 height 38
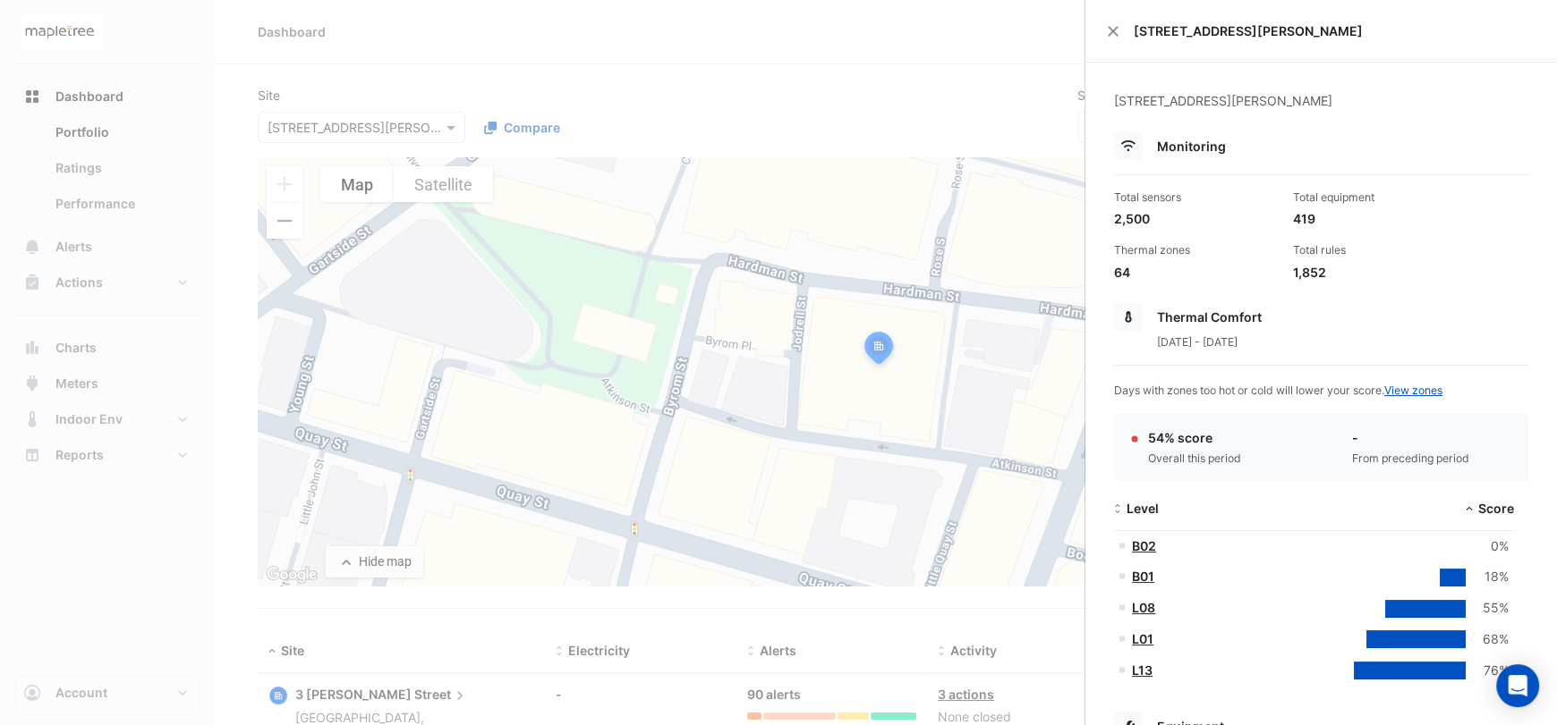
click at [651, 96] on ngb-offcanvas-backdrop at bounding box center [778, 362] width 1557 height 725
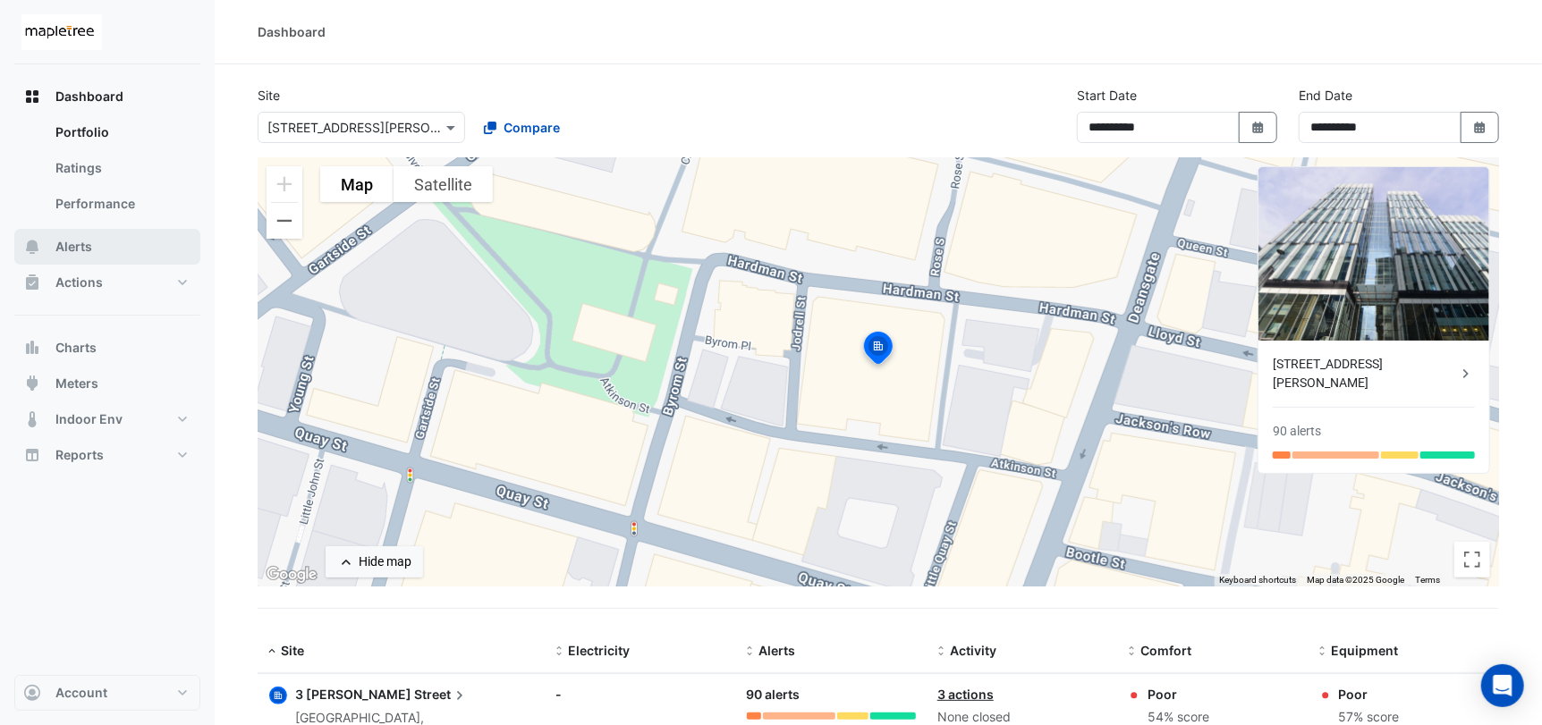
click at [110, 250] on button "Alerts" at bounding box center [107, 247] width 186 height 36
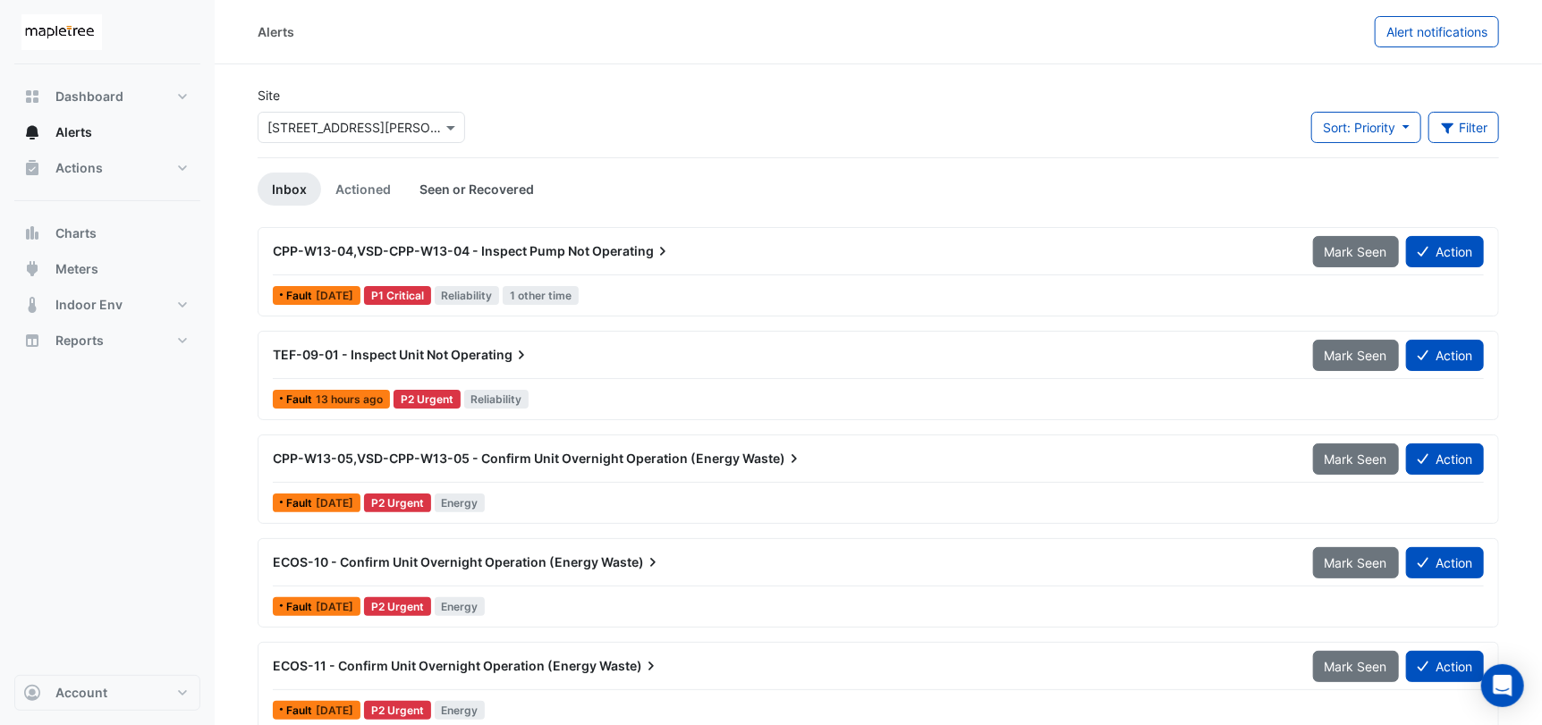
click at [462, 188] on link "Seen or Recovered" at bounding box center [476, 189] width 143 height 33
